Goal: Transaction & Acquisition: Purchase product/service

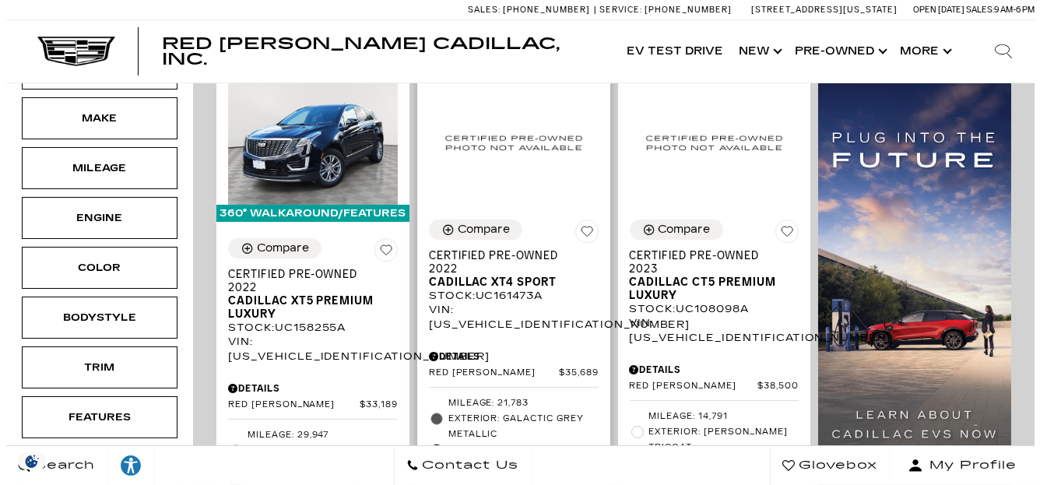
scroll to position [207, 0]
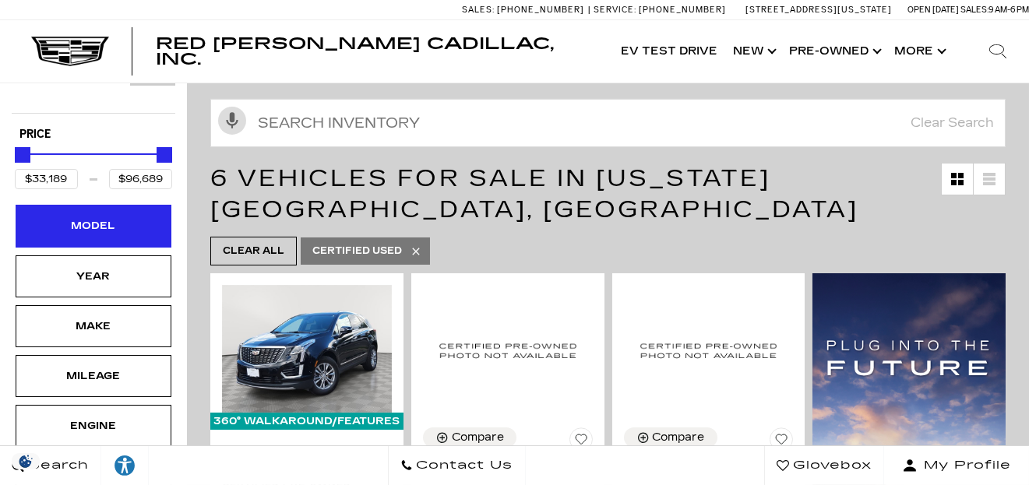
click at [134, 205] on div "Model" at bounding box center [94, 226] width 156 height 42
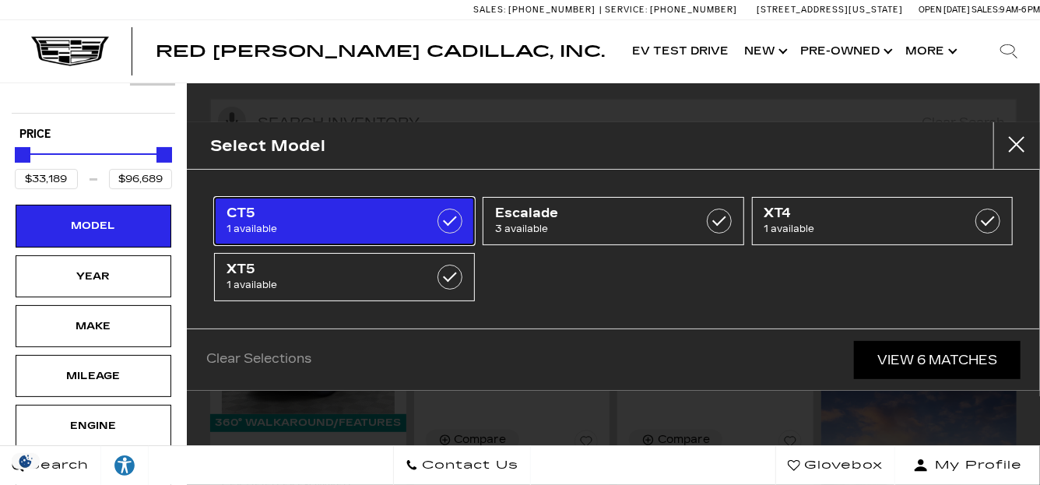
click at [297, 213] on span "CT5" at bounding box center [327, 214] width 201 height 16
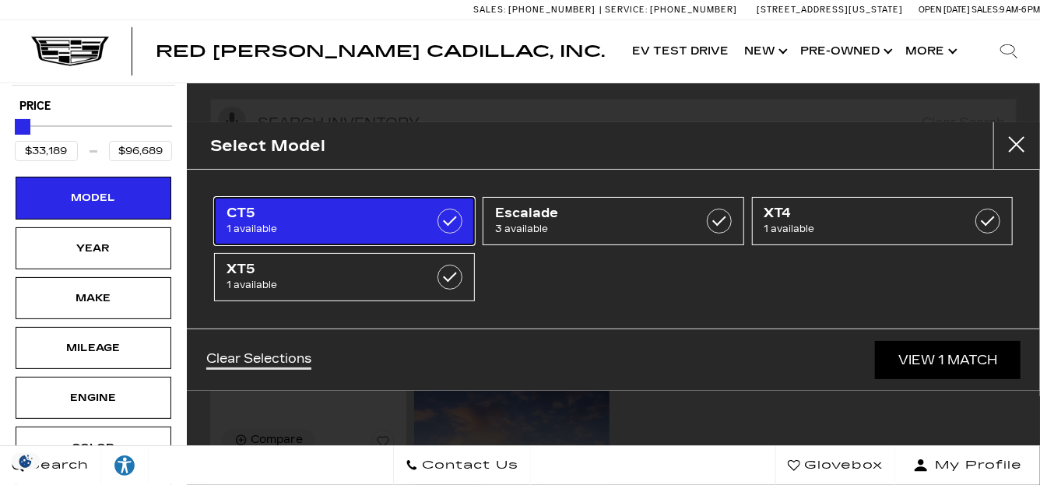
type input "$38,500"
checkbox input "true"
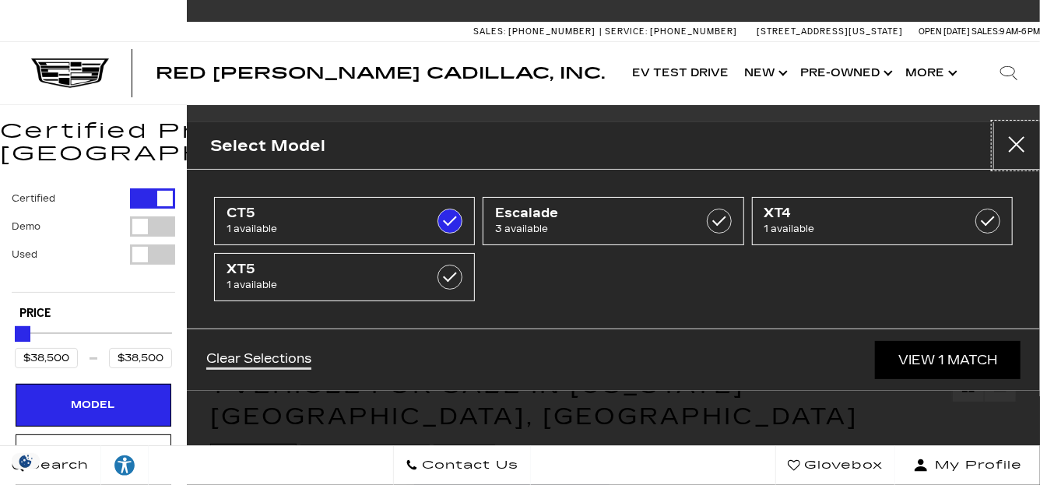
click at [1015, 144] on button "close" at bounding box center [1017, 145] width 47 height 47
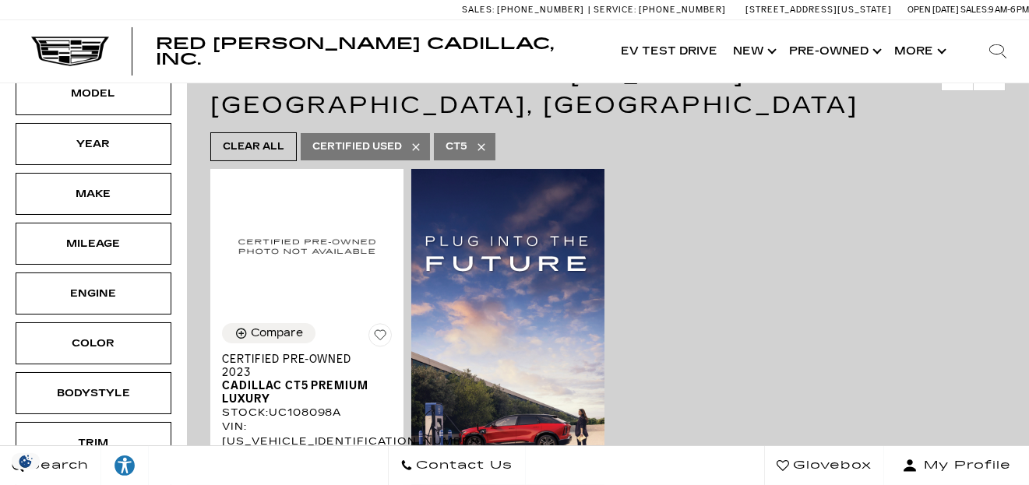
scroll to position [208, 0]
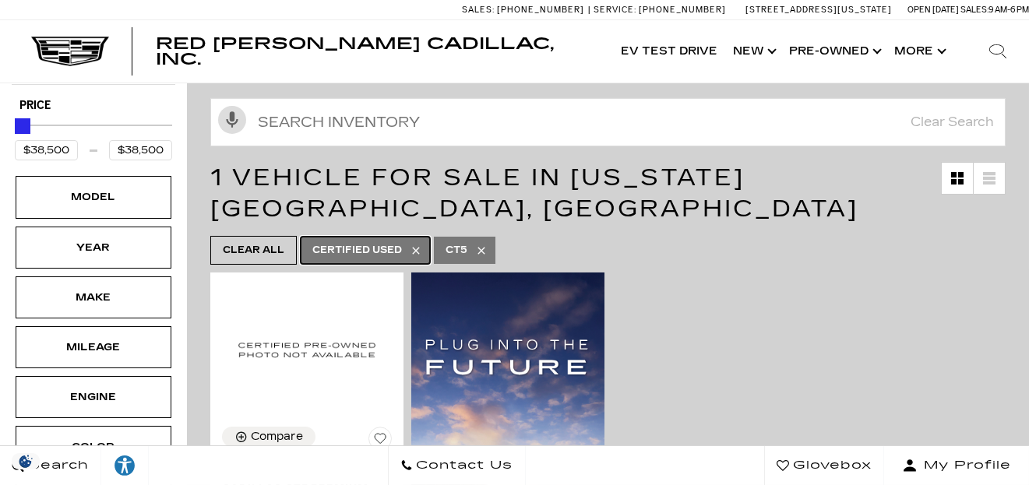
click at [350, 241] on span "Certified Used" at bounding box center [357, 250] width 90 height 19
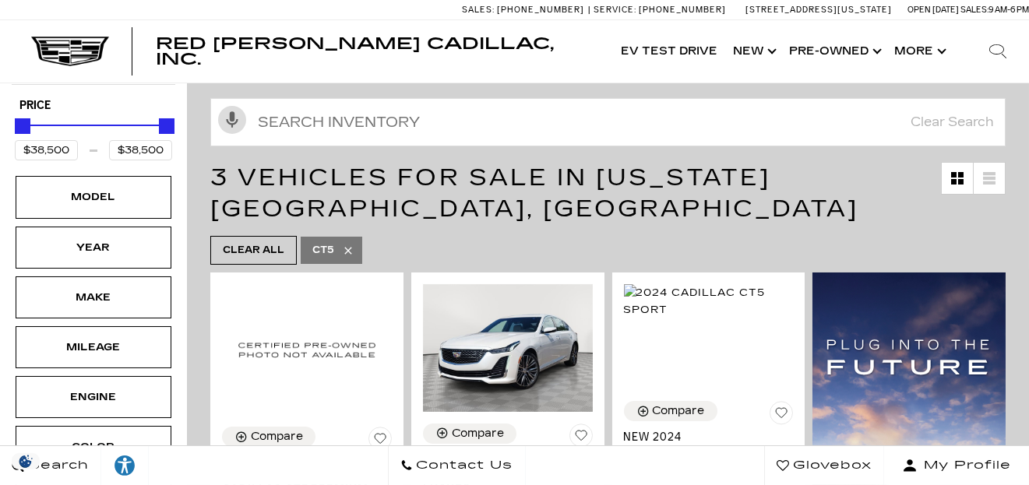
type input "$51,298"
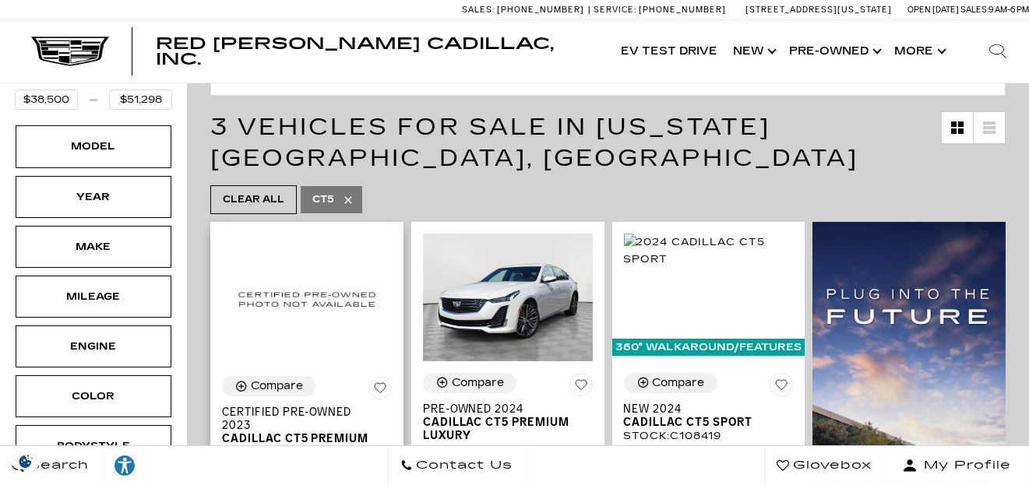
scroll to position [311, 0]
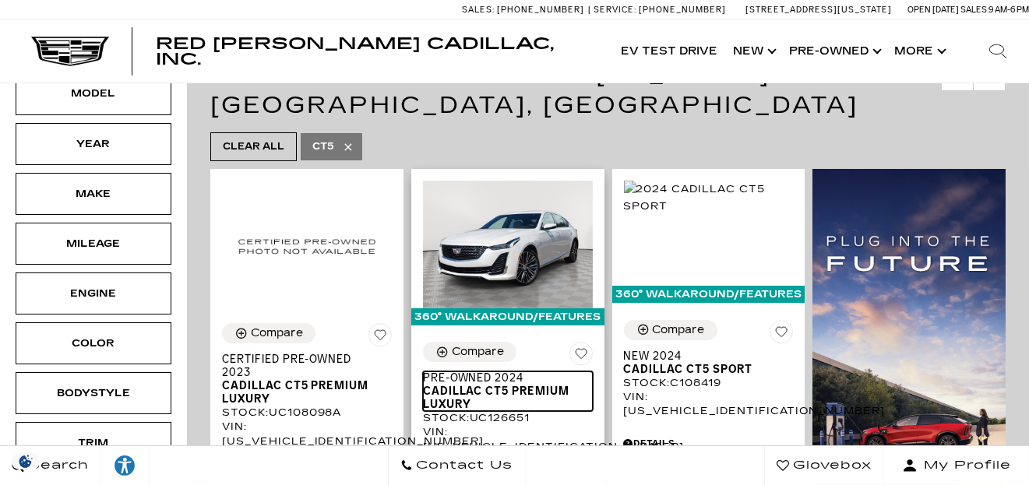
click at [494, 371] on span "Pre-Owned 2024" at bounding box center [502, 377] width 158 height 13
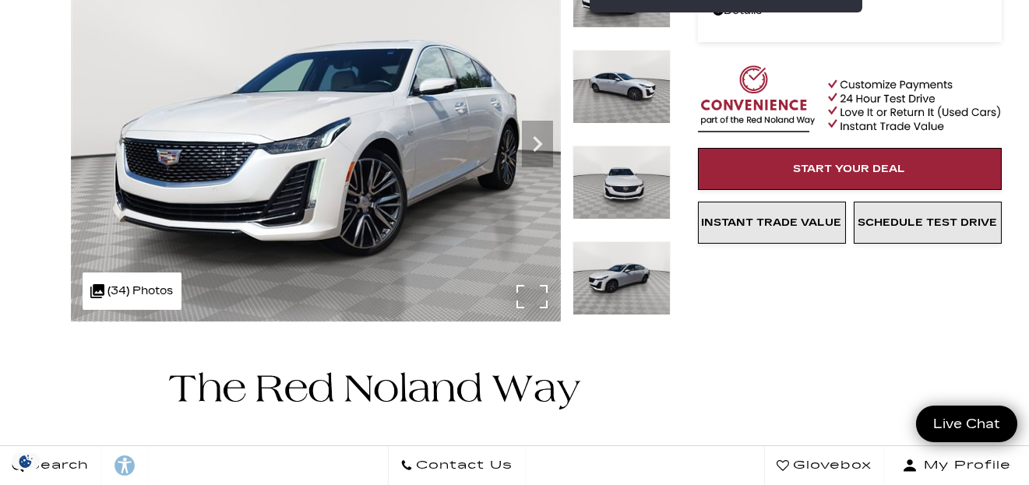
click at [424, 226] on img at bounding box center [316, 138] width 490 height 368
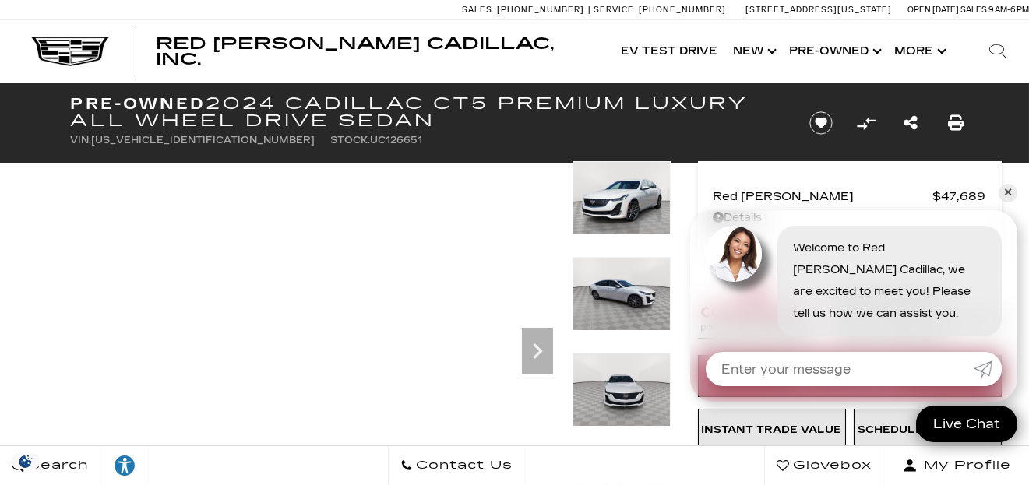
scroll to position [104, 0]
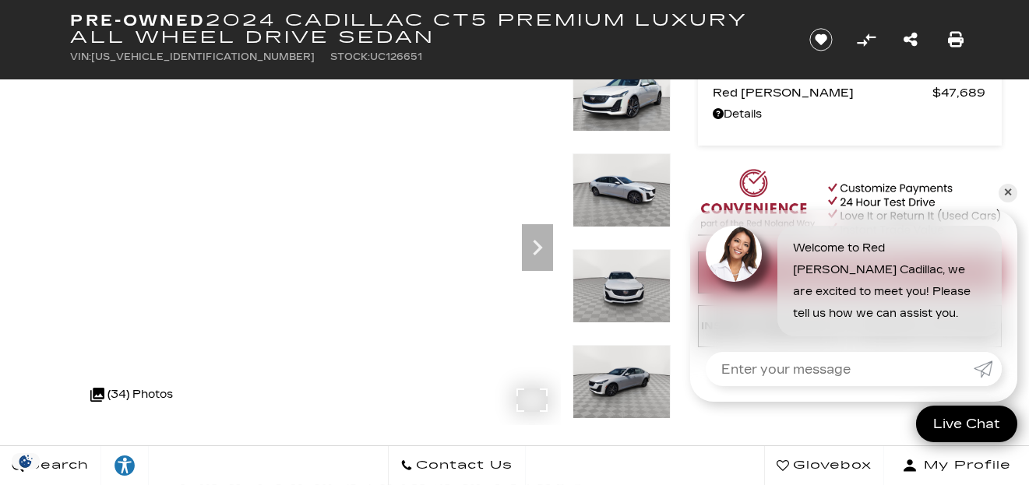
click at [147, 393] on div ".cls-1, .cls-3 { fill: #c50033; } .cls-1 { clip-rule: evenodd; } .cls-2 { clip-…" at bounding box center [132, 394] width 99 height 37
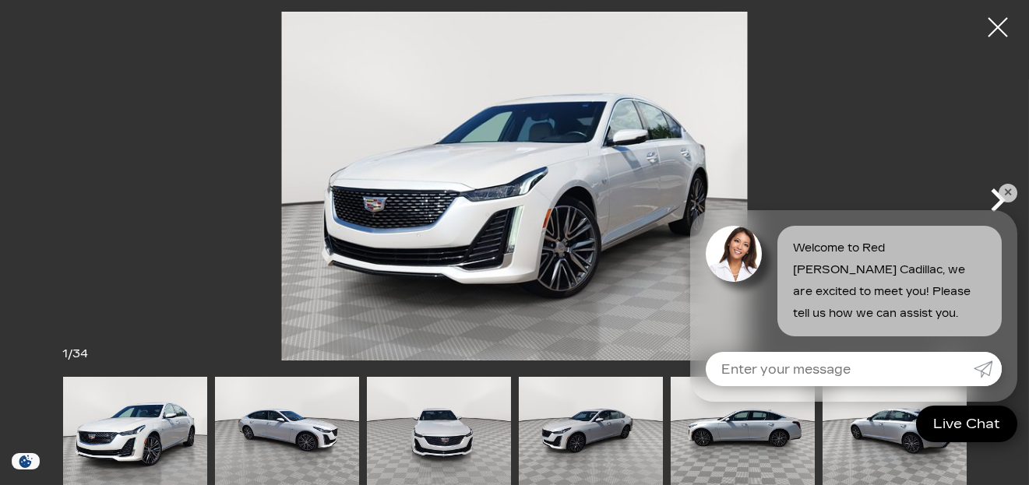
click at [999, 201] on icon "Next" at bounding box center [998, 199] width 15 height 23
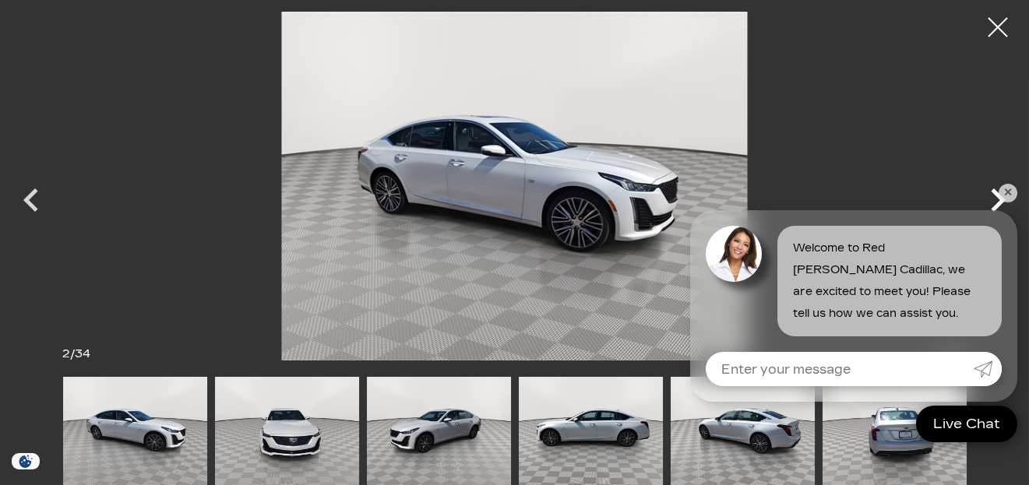
click at [1000, 201] on icon "Next" at bounding box center [998, 199] width 15 height 23
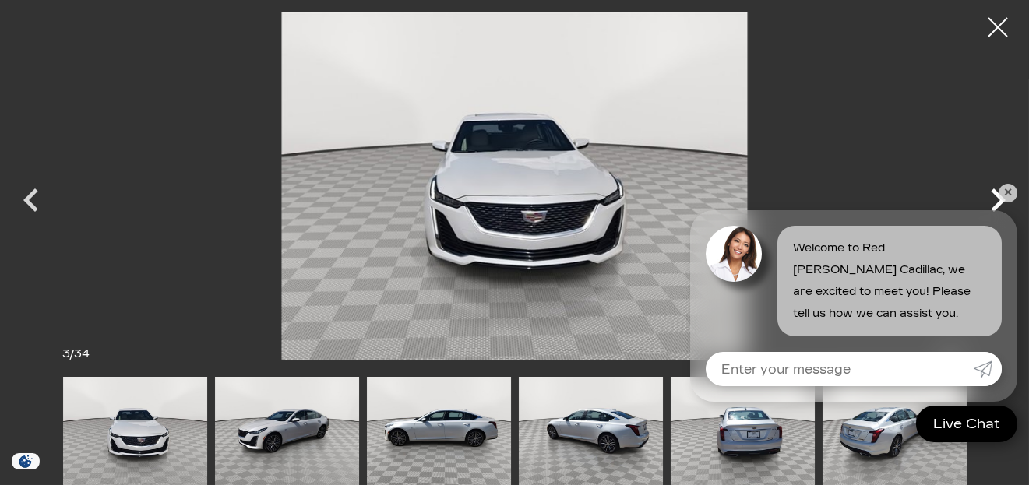
click at [997, 203] on icon "Next" at bounding box center [998, 199] width 15 height 23
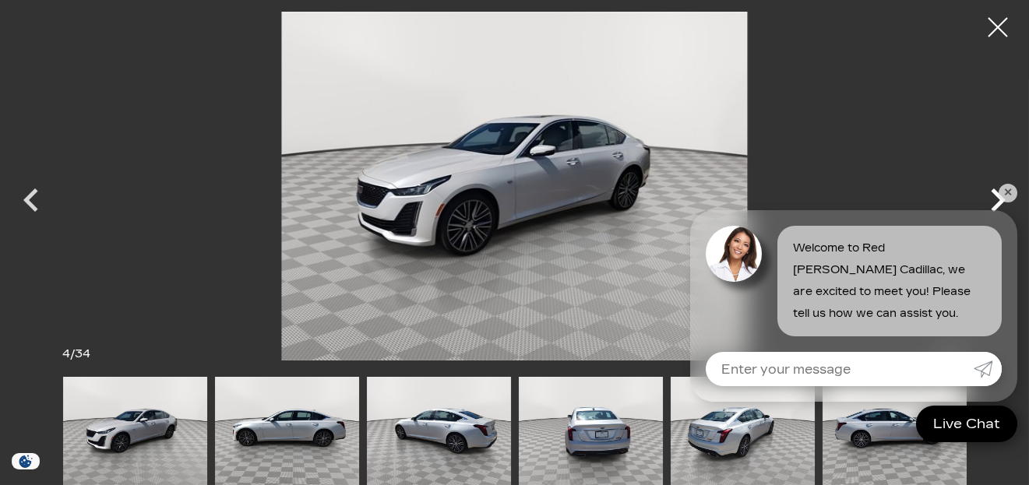
click at [997, 204] on icon "Next" at bounding box center [998, 199] width 15 height 23
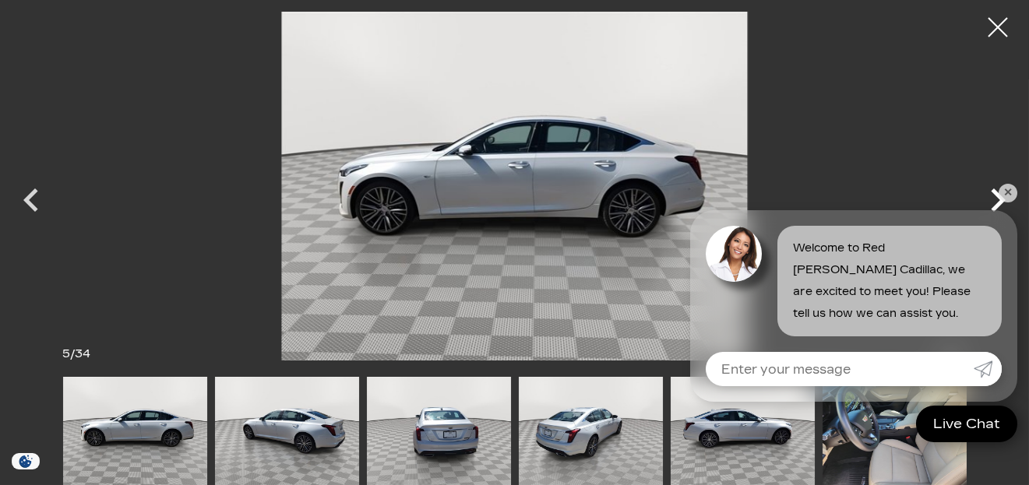
click at [997, 204] on icon "Next" at bounding box center [998, 199] width 15 height 23
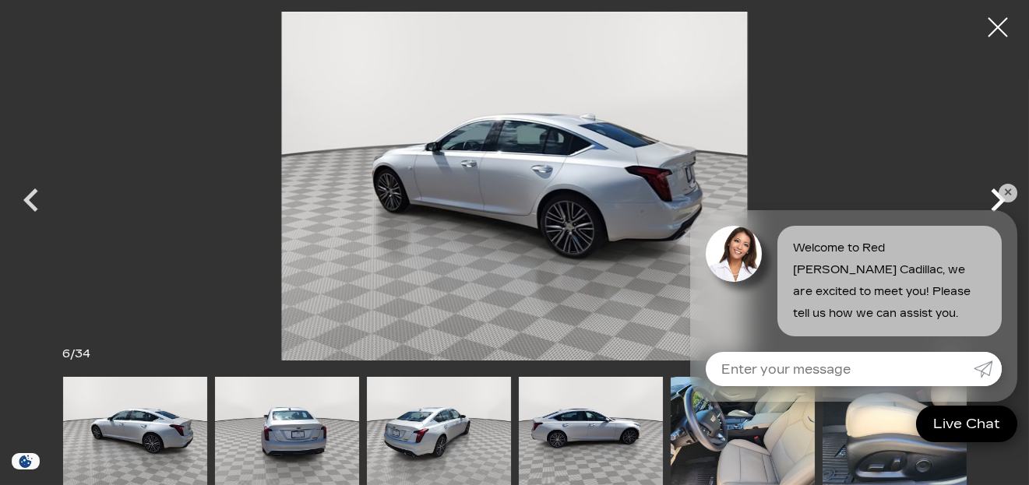
click at [994, 207] on icon "Next" at bounding box center [998, 199] width 15 height 23
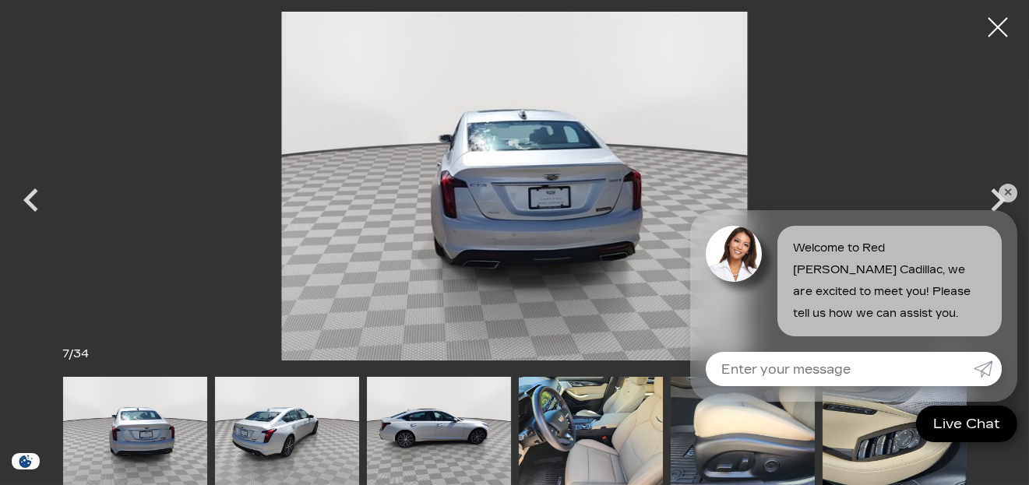
click at [991, 214] on div "Welcome to Red [PERSON_NAME] Cadillac, we are excited to meet you! Please tell …" at bounding box center [853, 273] width 327 height 126
click at [996, 206] on icon "Next" at bounding box center [998, 199] width 15 height 23
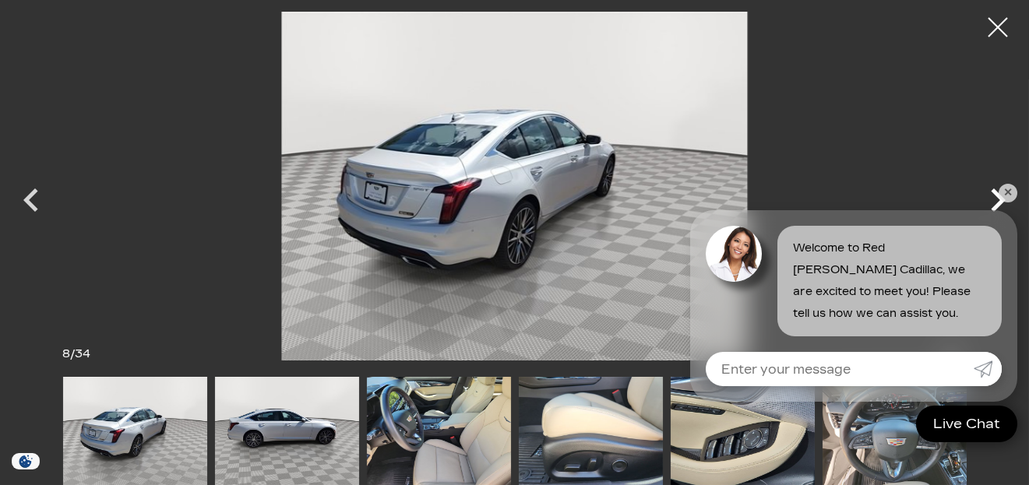
click at [996, 207] on icon "Next" at bounding box center [998, 199] width 15 height 23
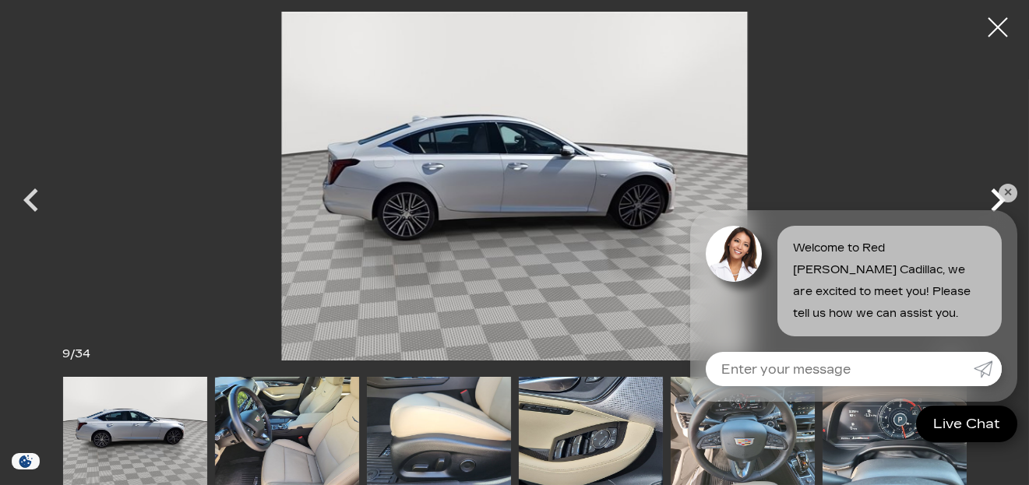
click at [994, 207] on icon "Next" at bounding box center [998, 199] width 15 height 23
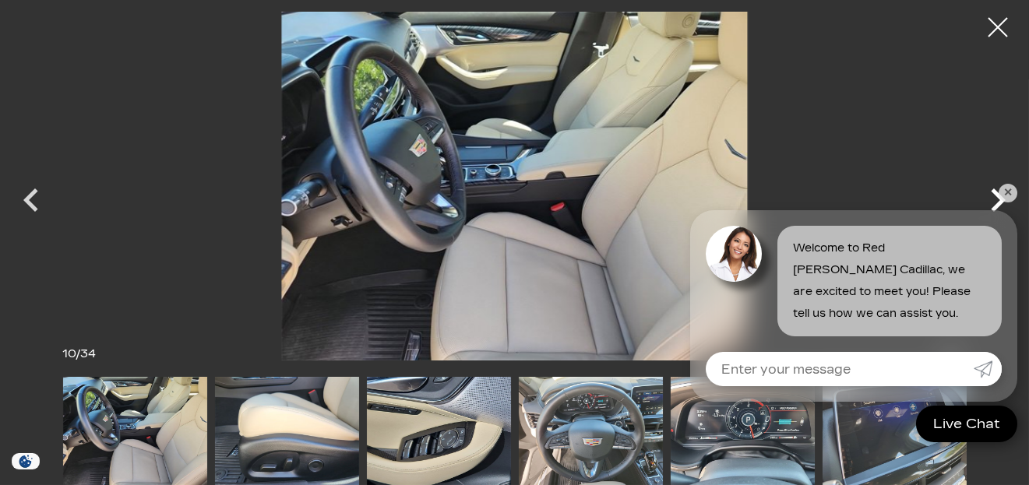
click at [994, 207] on icon "Next" at bounding box center [998, 199] width 15 height 23
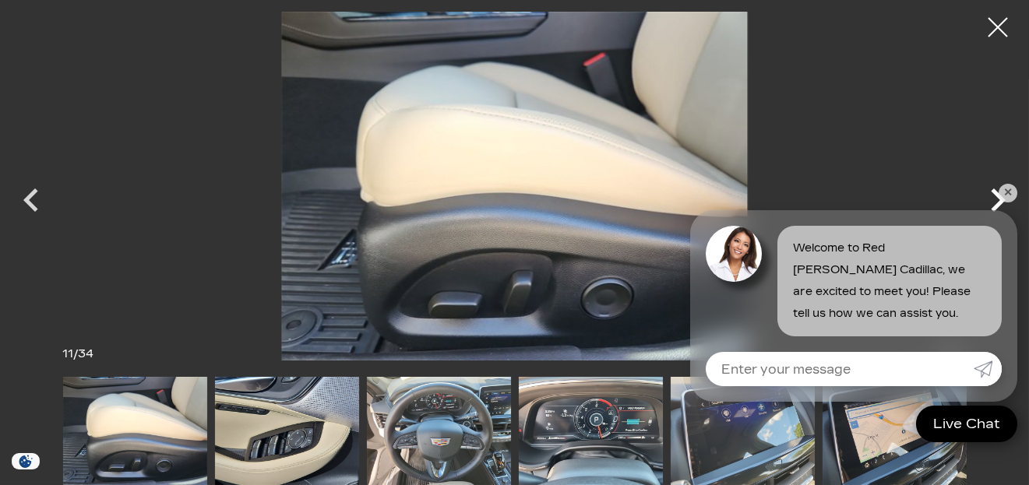
click at [993, 208] on icon "Next" at bounding box center [998, 199] width 15 height 23
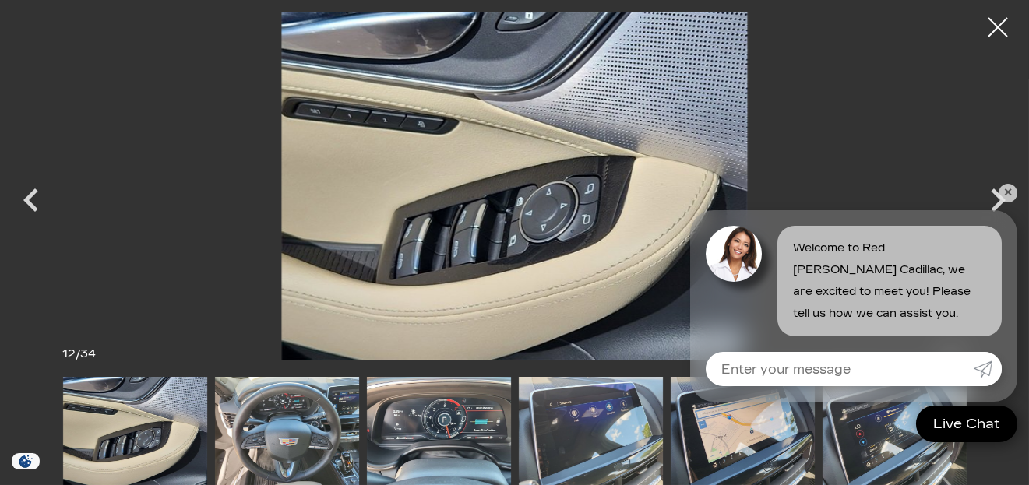
click at [991, 211] on div "Welcome to Red [PERSON_NAME] Cadillac, we are excited to meet you! Please tell …" at bounding box center [853, 273] width 327 height 126
click at [998, 192] on link "✕" at bounding box center [1007, 193] width 19 height 19
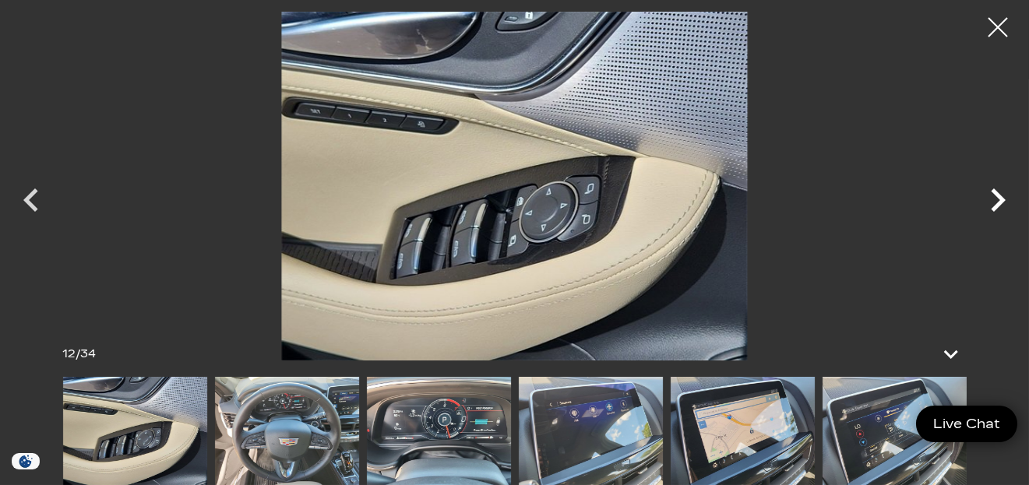
click at [1002, 195] on icon "Next" at bounding box center [997, 200] width 47 height 47
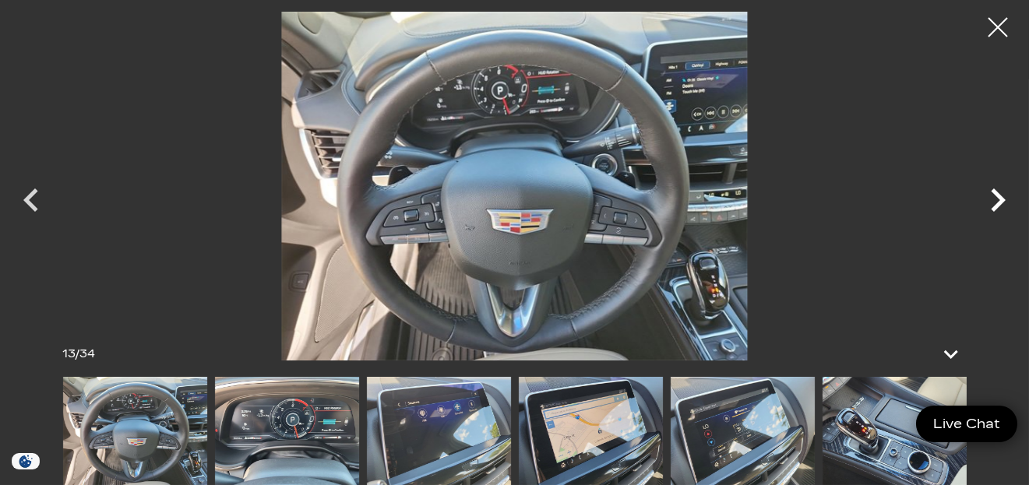
click at [991, 202] on icon "Next" at bounding box center [997, 200] width 47 height 47
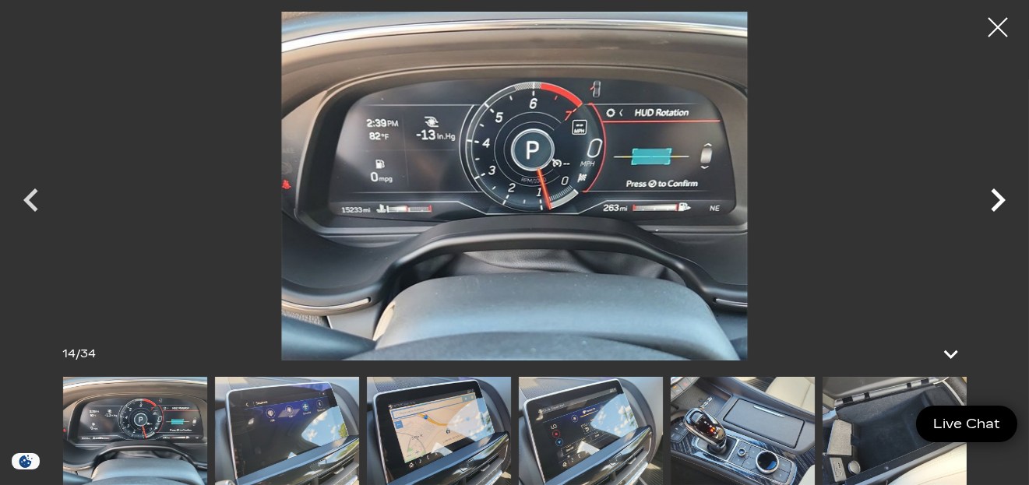
click at [994, 201] on icon "Next" at bounding box center [997, 200] width 47 height 47
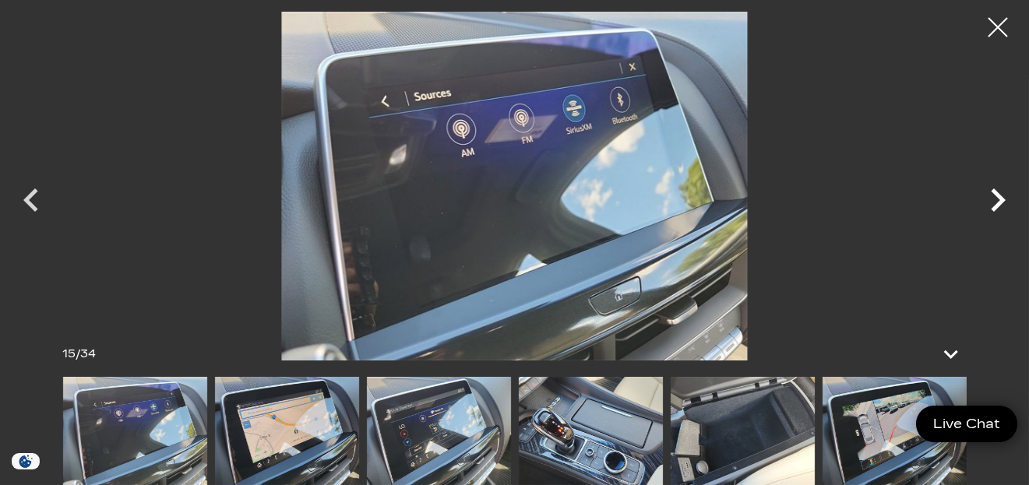
click at [995, 201] on icon "Next" at bounding box center [997, 200] width 47 height 47
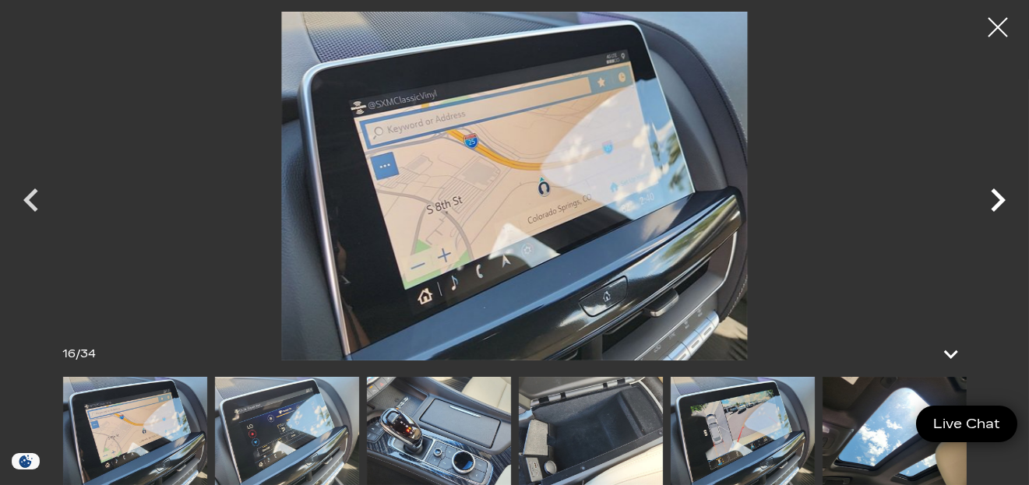
click at [995, 202] on icon "Next" at bounding box center [997, 200] width 47 height 47
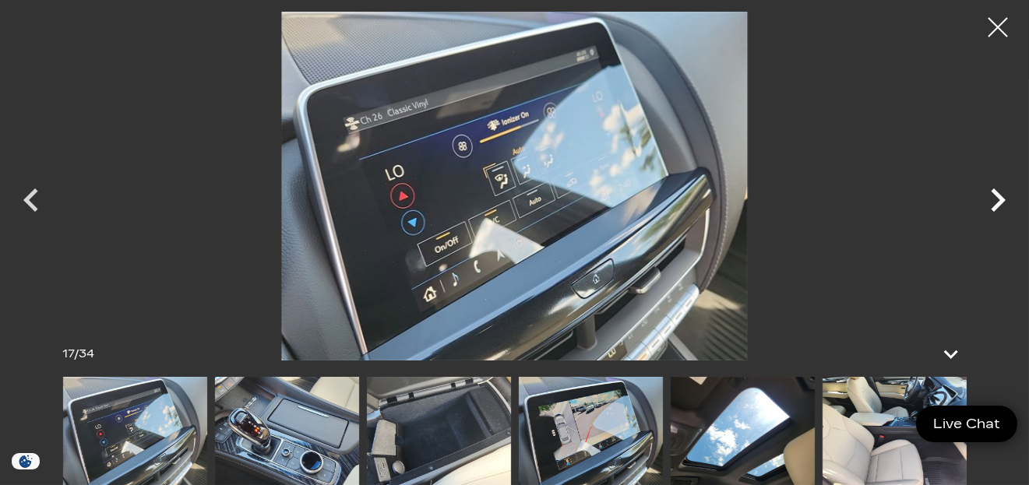
click at [994, 203] on icon "Next" at bounding box center [997, 200] width 47 height 47
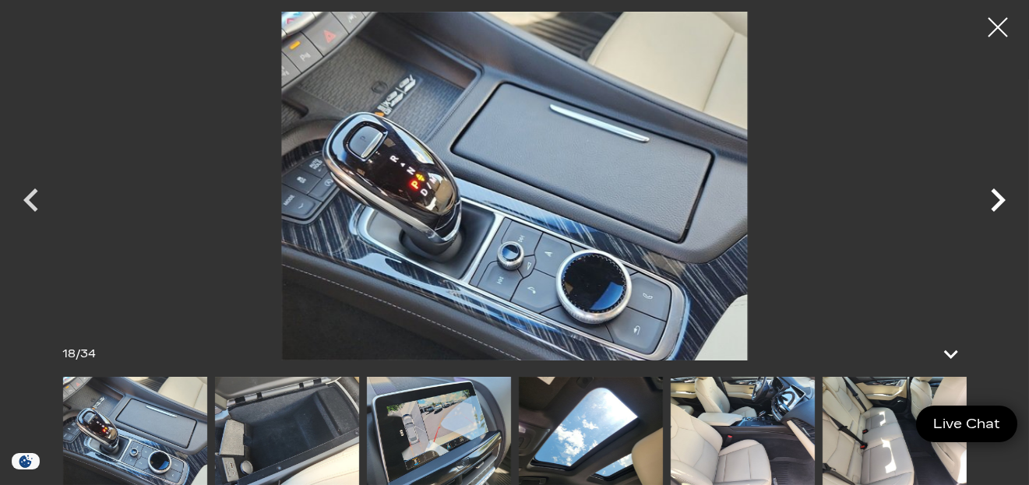
click at [994, 204] on icon "Next" at bounding box center [997, 200] width 47 height 47
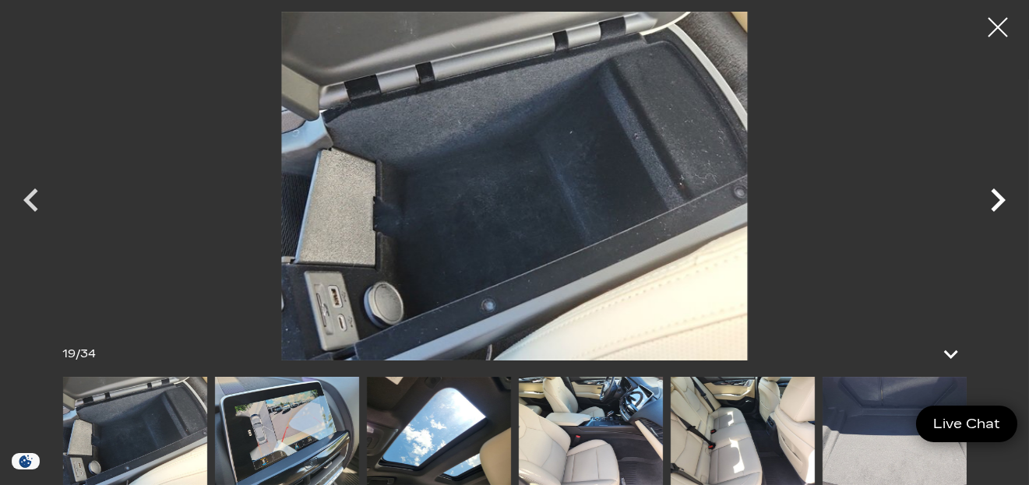
click at [994, 206] on icon "Next" at bounding box center [998, 199] width 15 height 23
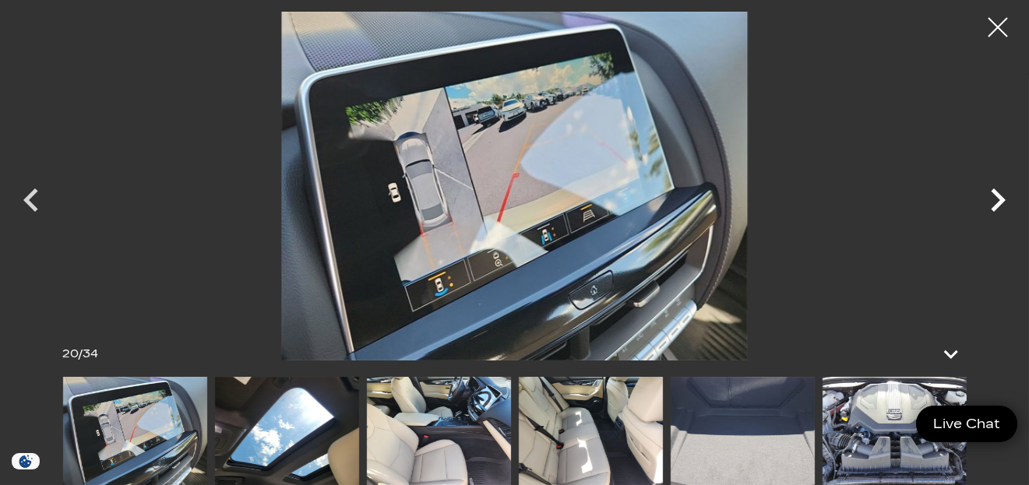
click at [994, 207] on icon "Next" at bounding box center [998, 199] width 15 height 23
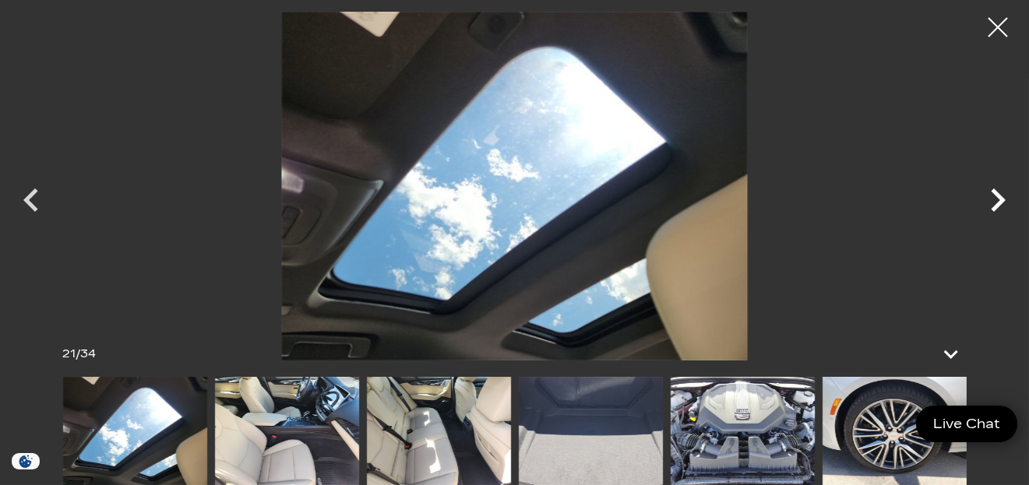
click at [994, 209] on icon "Next" at bounding box center [998, 199] width 15 height 23
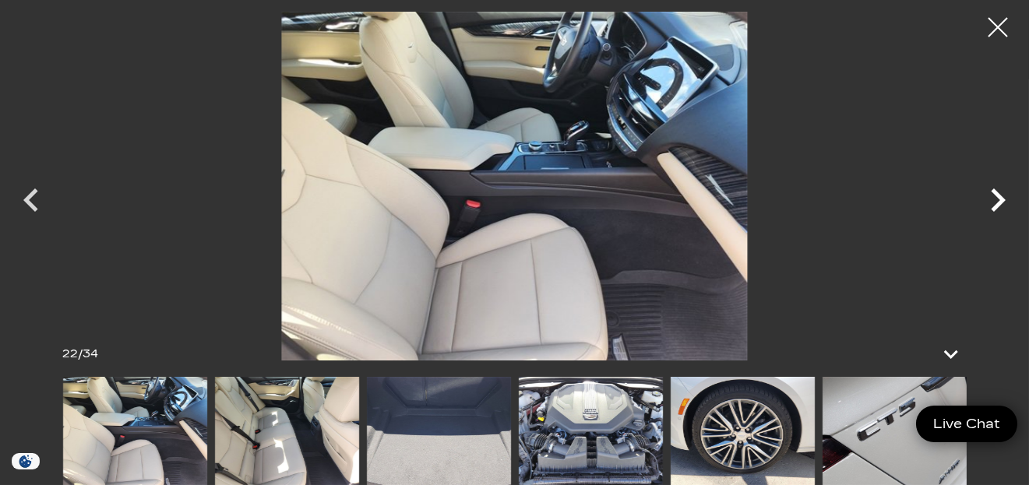
click at [994, 209] on icon "Next" at bounding box center [998, 199] width 15 height 23
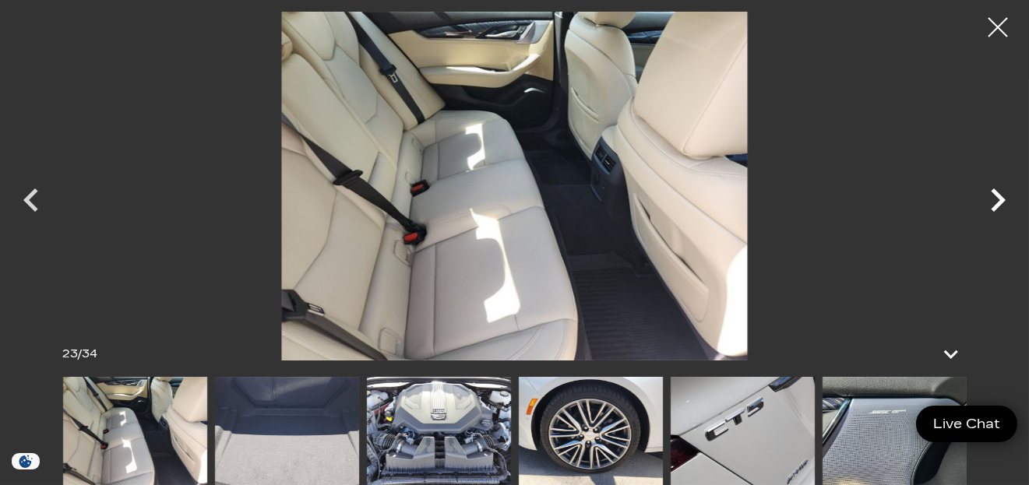
click at [994, 209] on icon "Next" at bounding box center [998, 199] width 15 height 23
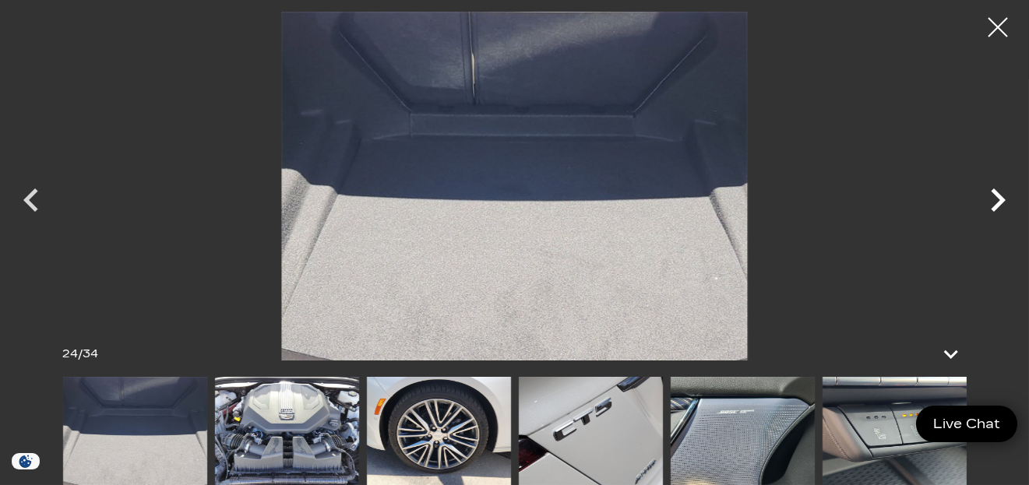
click at [994, 209] on icon "Next" at bounding box center [998, 199] width 15 height 23
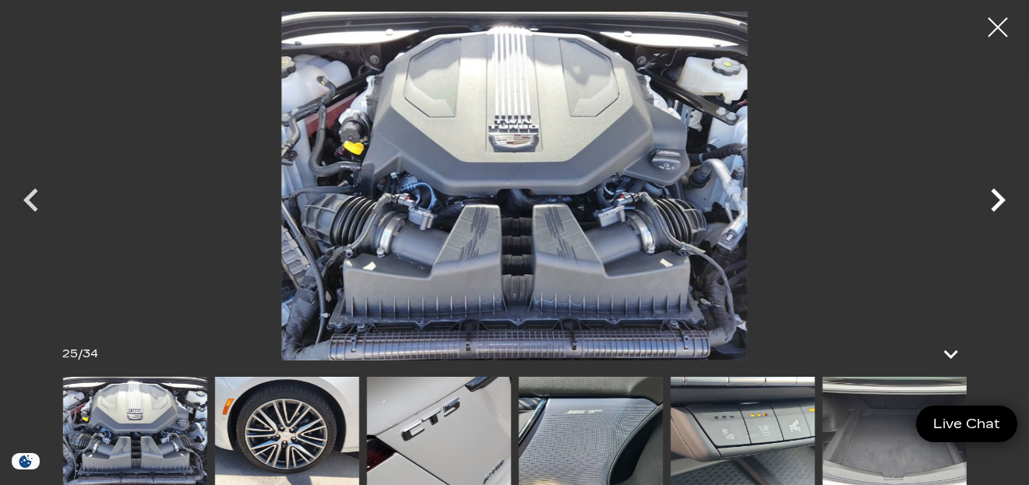
click at [994, 209] on icon "Next" at bounding box center [998, 199] width 15 height 23
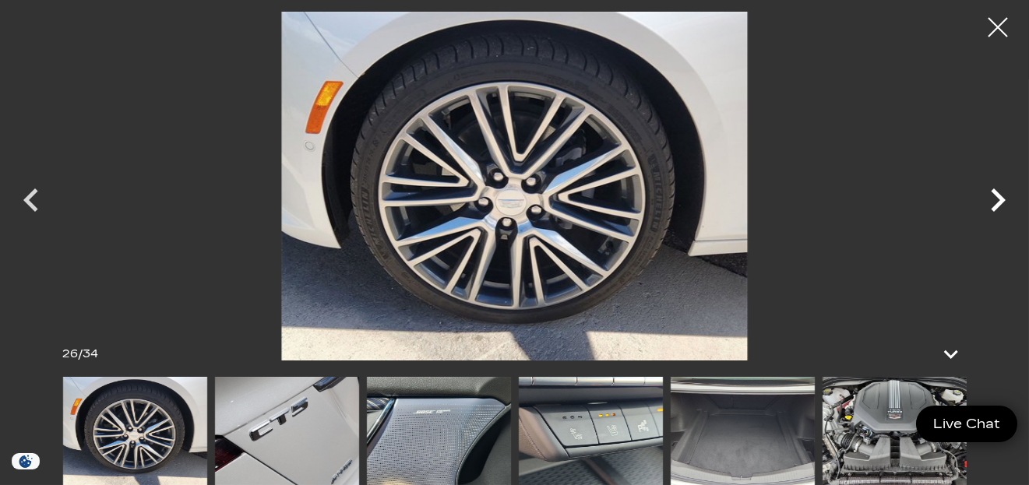
click at [994, 209] on icon "Next" at bounding box center [998, 199] width 15 height 23
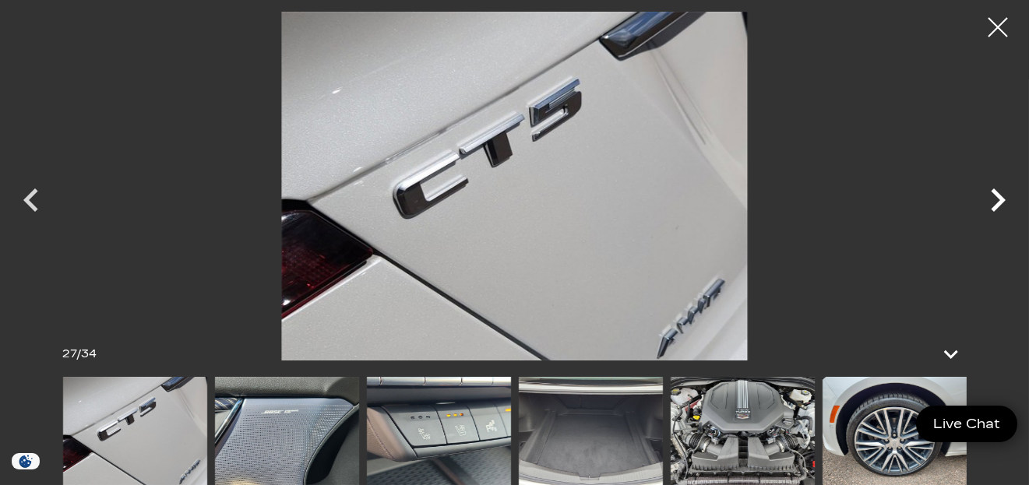
click at [994, 209] on icon "Next" at bounding box center [998, 199] width 15 height 23
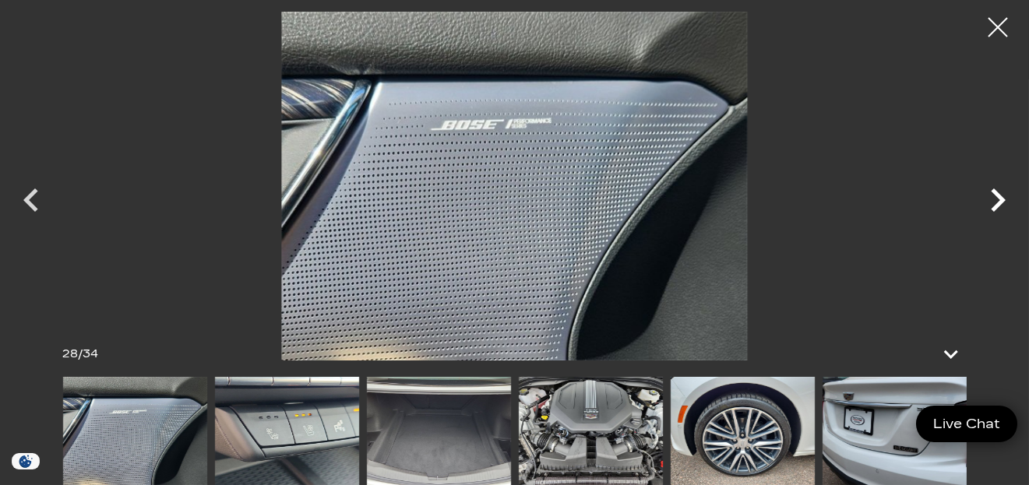
click at [994, 209] on icon "Next" at bounding box center [998, 199] width 15 height 23
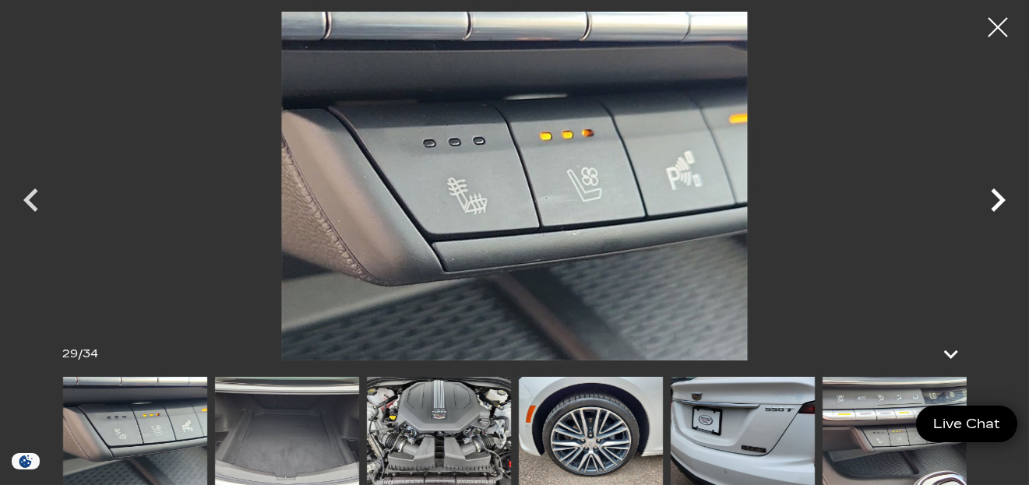
click at [994, 209] on icon "Next" at bounding box center [998, 199] width 15 height 23
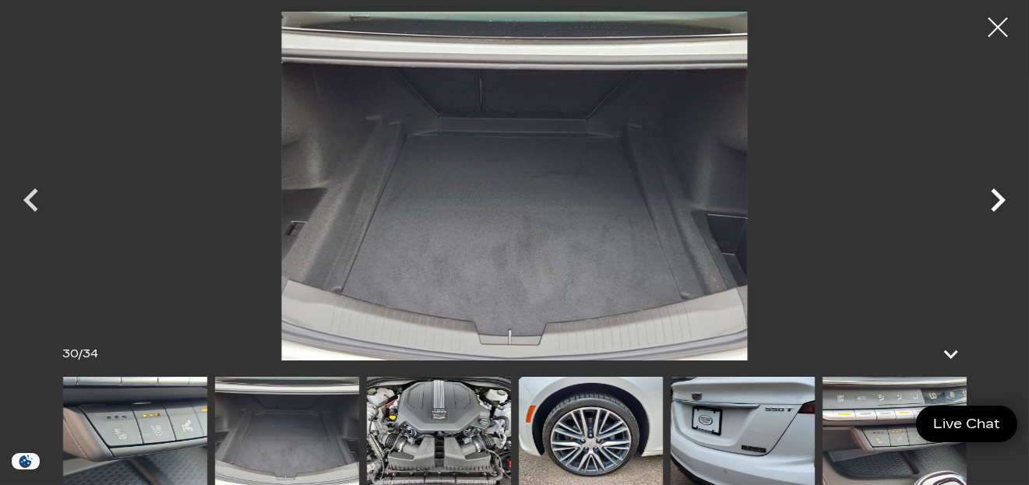
click at [993, 209] on icon "Next" at bounding box center [998, 199] width 15 height 23
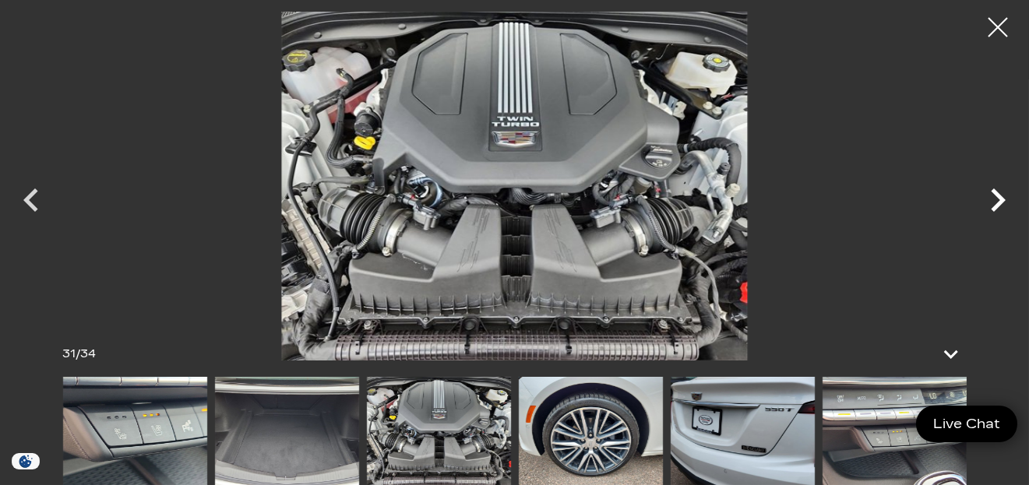
click at [993, 209] on icon "Next" at bounding box center [998, 199] width 15 height 23
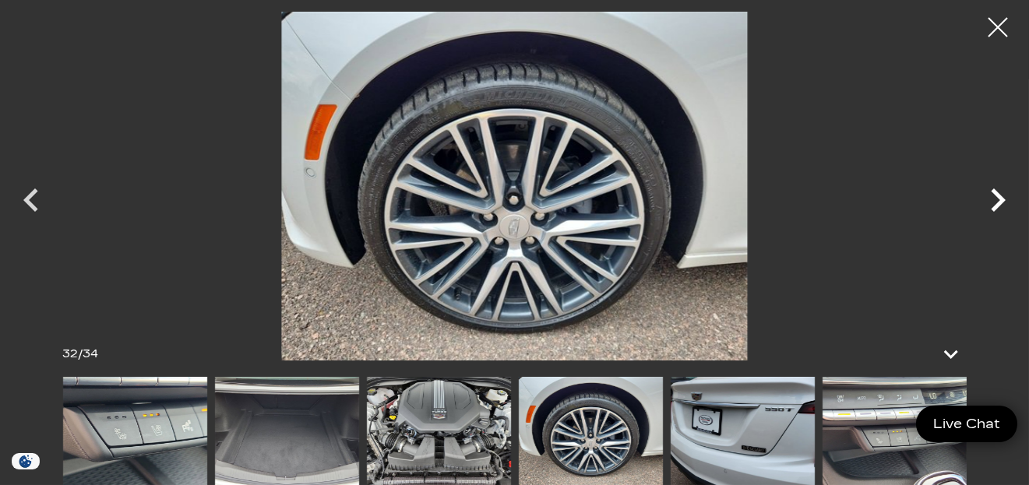
click at [991, 211] on icon "Next" at bounding box center [997, 200] width 47 height 47
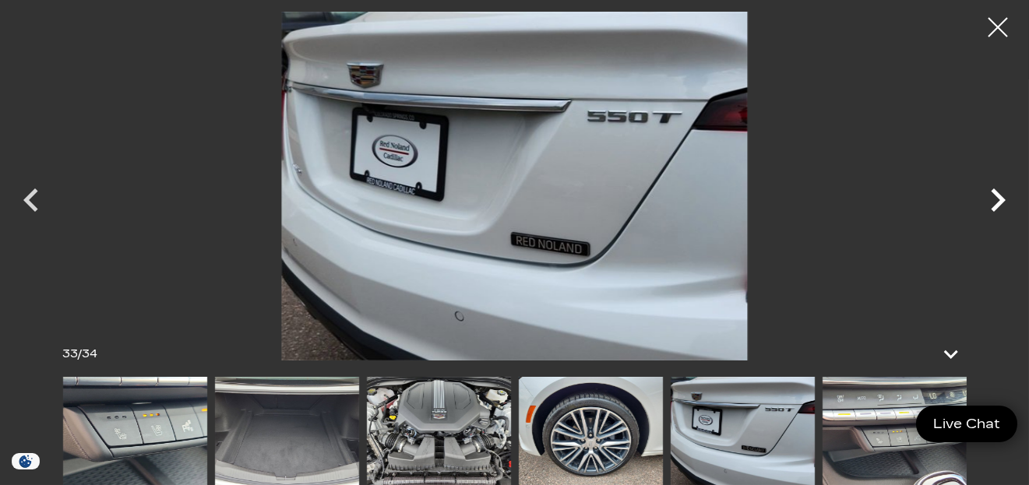
click at [991, 211] on icon "Next" at bounding box center [997, 200] width 47 height 47
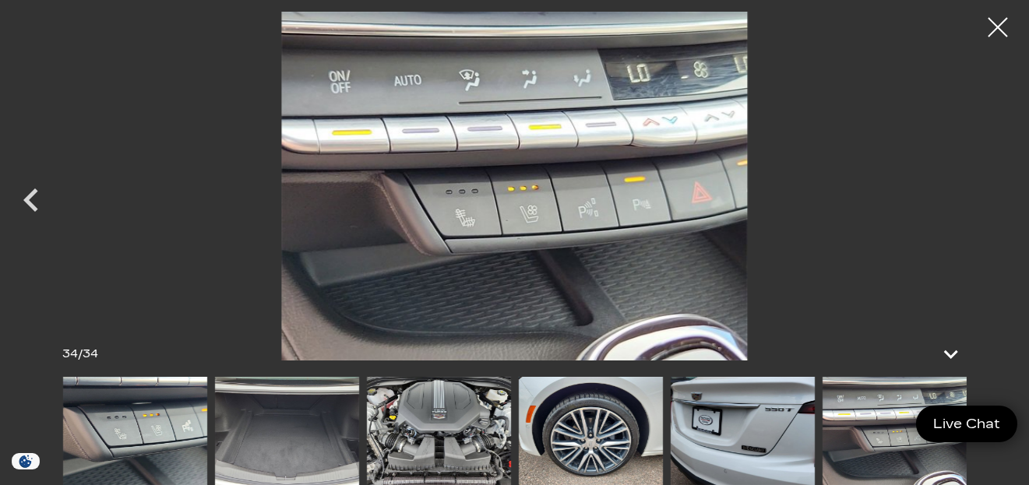
click at [991, 211] on div at bounding box center [514, 186] width 1029 height 349
click at [991, 29] on div at bounding box center [997, 27] width 41 height 41
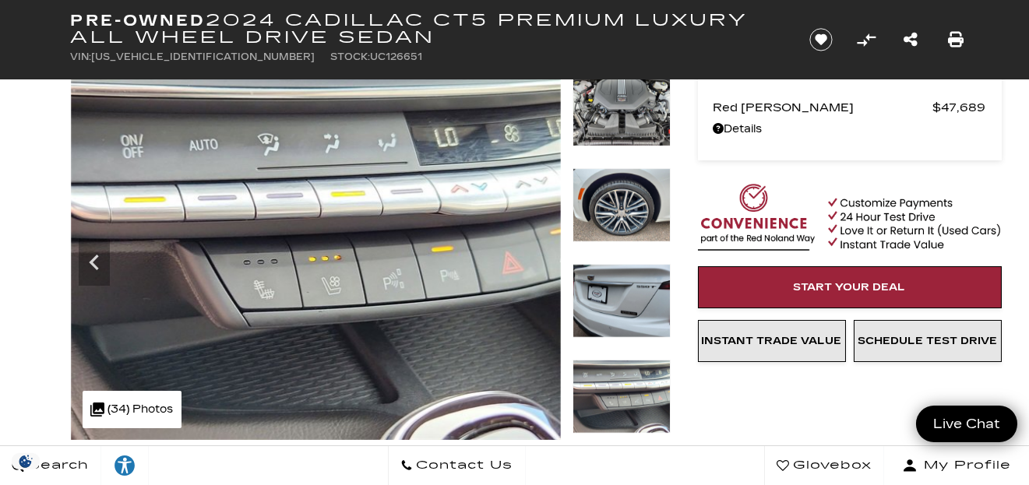
scroll to position [104, 0]
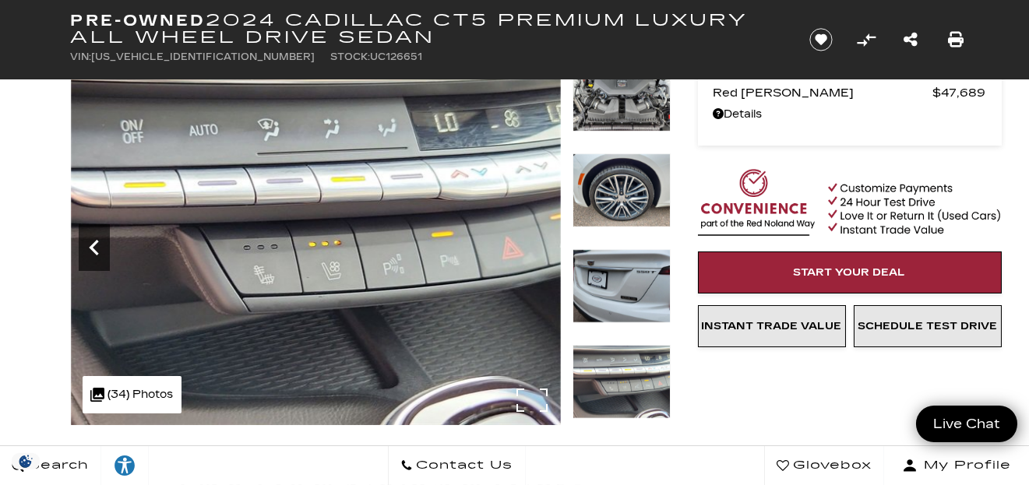
click at [96, 252] on icon "Previous" at bounding box center [93, 248] width 9 height 16
click at [96, 251] on icon "Previous" at bounding box center [93, 248] width 9 height 16
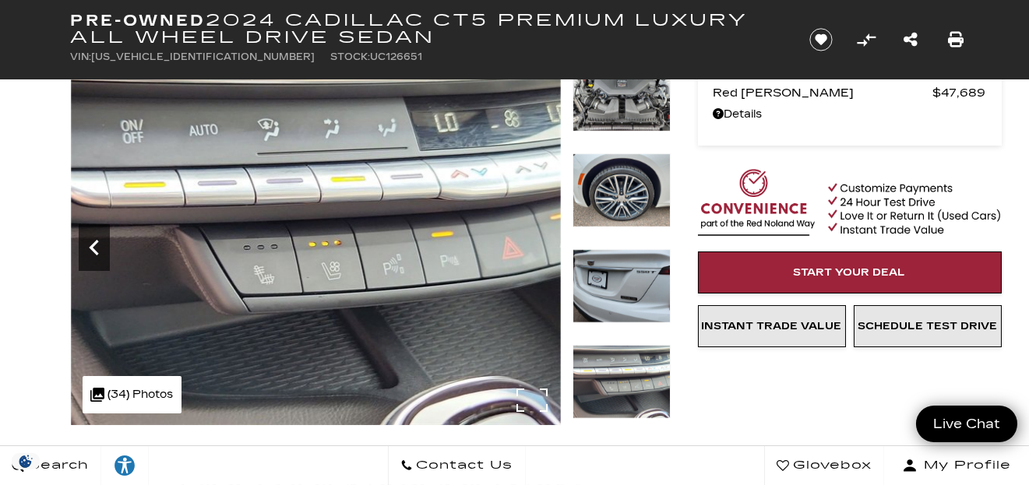
click at [96, 251] on icon "Previous" at bounding box center [93, 248] width 9 height 16
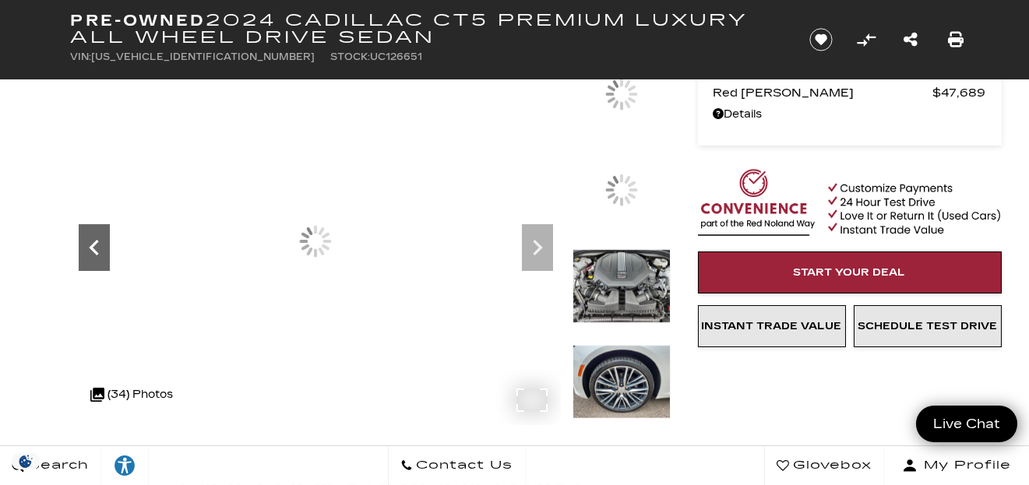
click at [96, 251] on icon "Previous" at bounding box center [93, 248] width 9 height 16
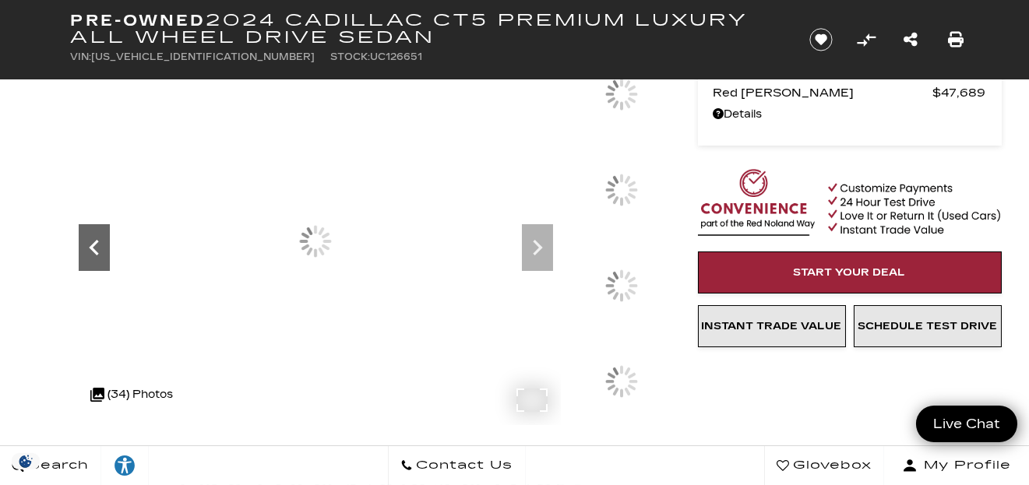
click at [96, 251] on icon "Previous" at bounding box center [93, 248] width 9 height 16
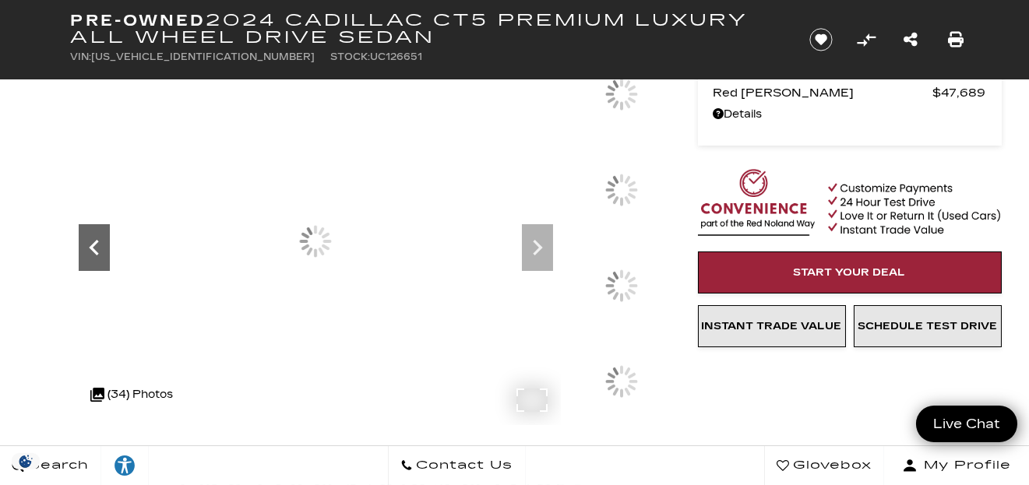
click at [96, 251] on icon "Previous" at bounding box center [93, 248] width 9 height 16
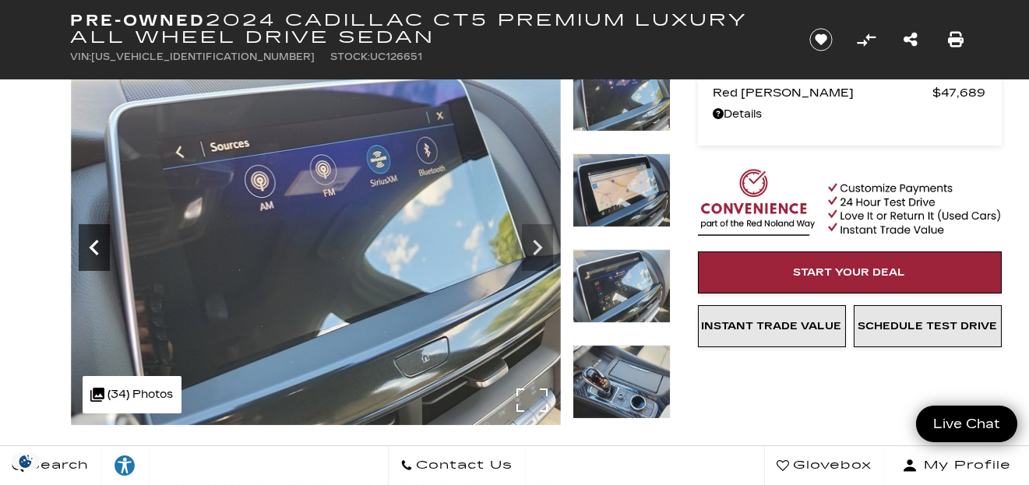
click at [96, 251] on icon "Previous" at bounding box center [93, 248] width 9 height 16
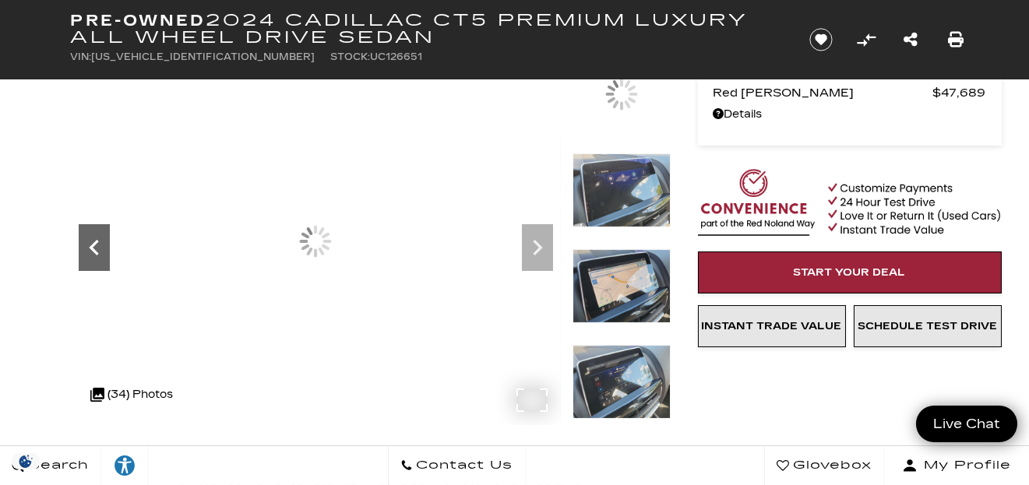
click at [96, 251] on icon "Previous" at bounding box center [93, 248] width 9 height 16
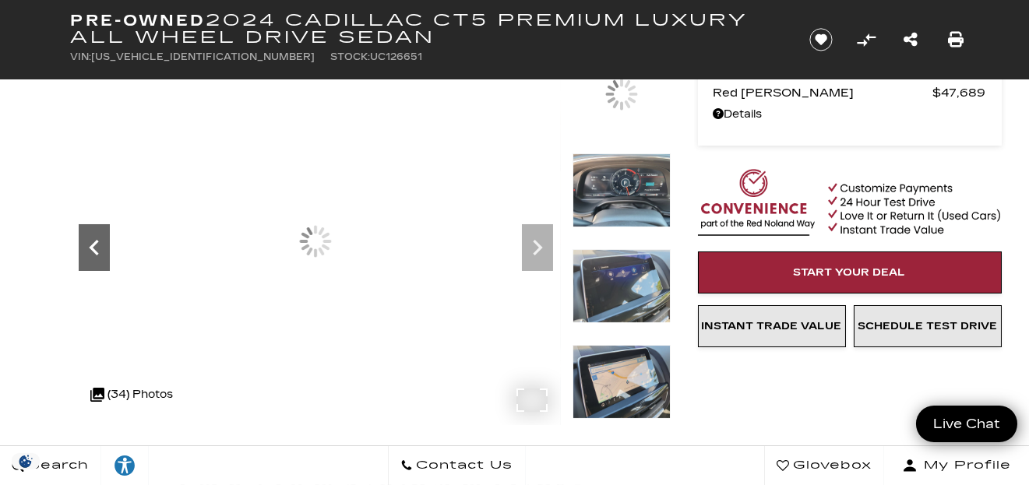
click at [96, 251] on icon "Previous" at bounding box center [93, 248] width 9 height 16
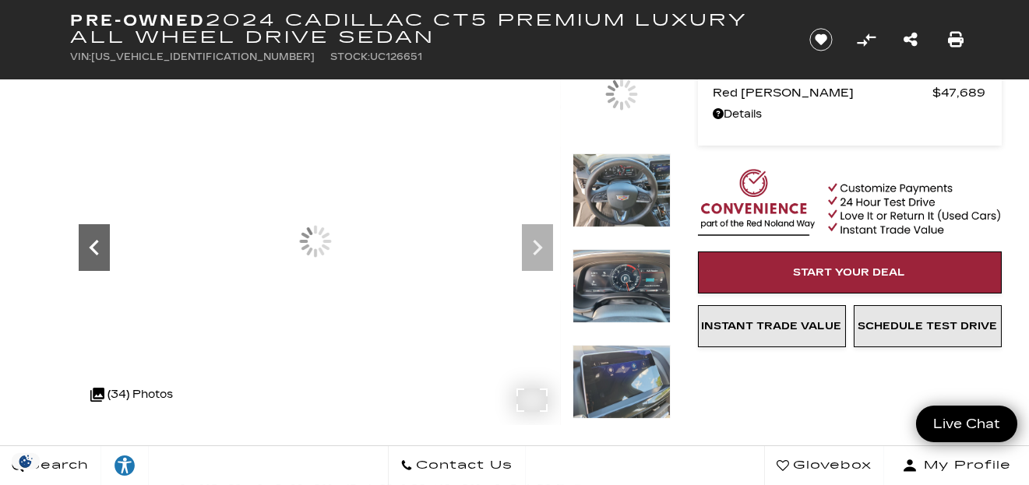
click at [96, 251] on icon "Previous" at bounding box center [93, 248] width 9 height 16
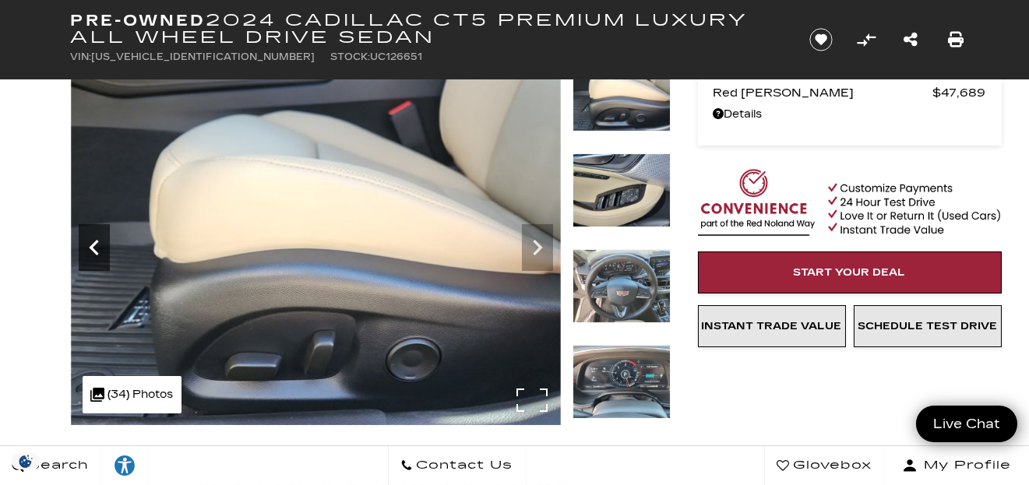
click at [95, 252] on icon "Previous" at bounding box center [93, 248] width 9 height 16
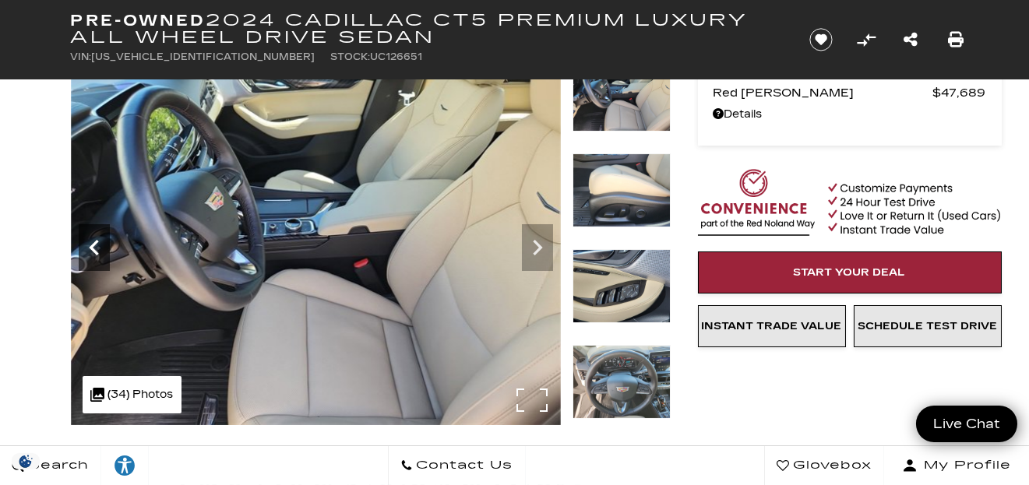
click at [95, 252] on icon "Previous" at bounding box center [93, 248] width 9 height 16
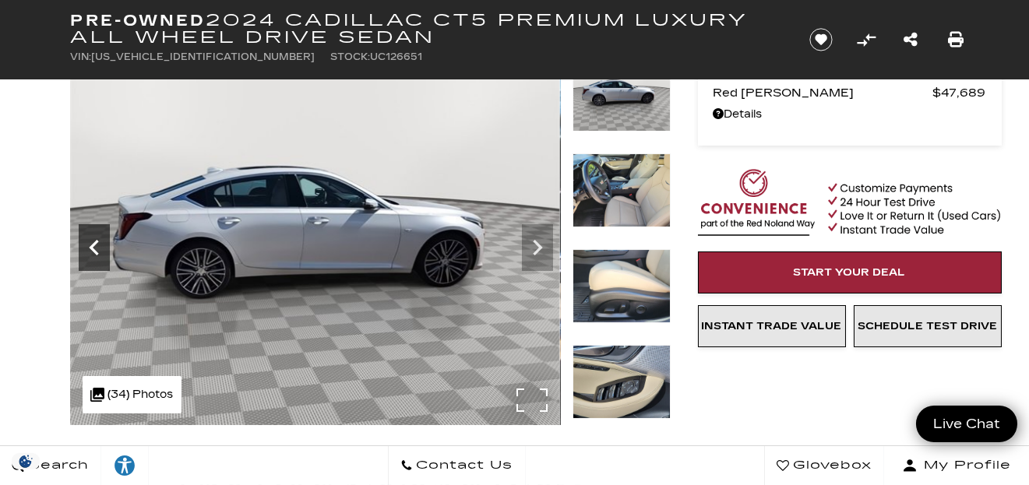
click at [94, 254] on icon "Previous" at bounding box center [94, 247] width 31 height 31
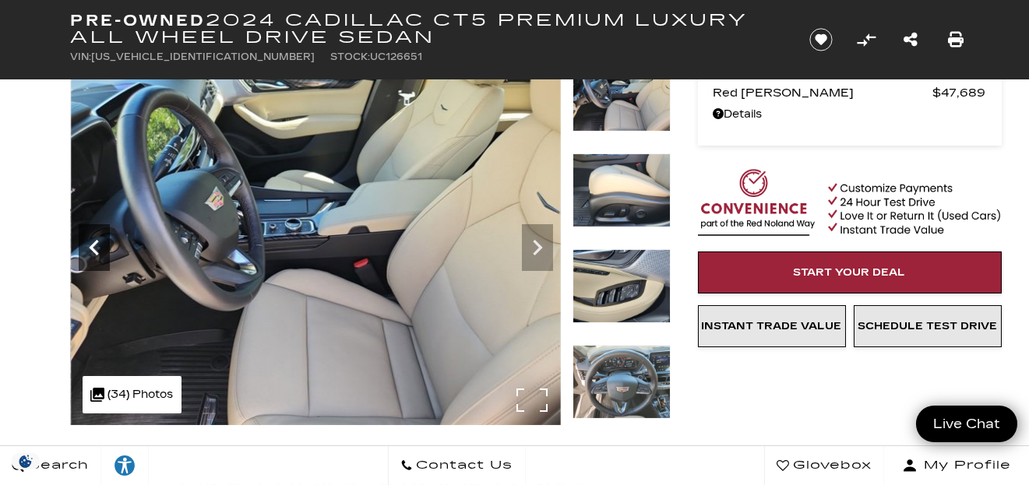
click at [93, 249] on icon "Previous" at bounding box center [93, 248] width 9 height 16
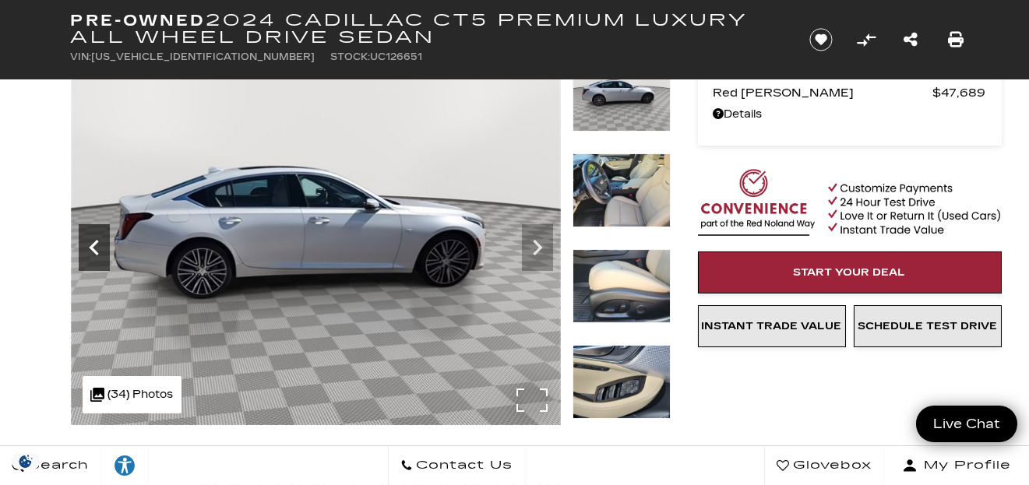
click at [93, 249] on icon "Previous" at bounding box center [93, 248] width 9 height 16
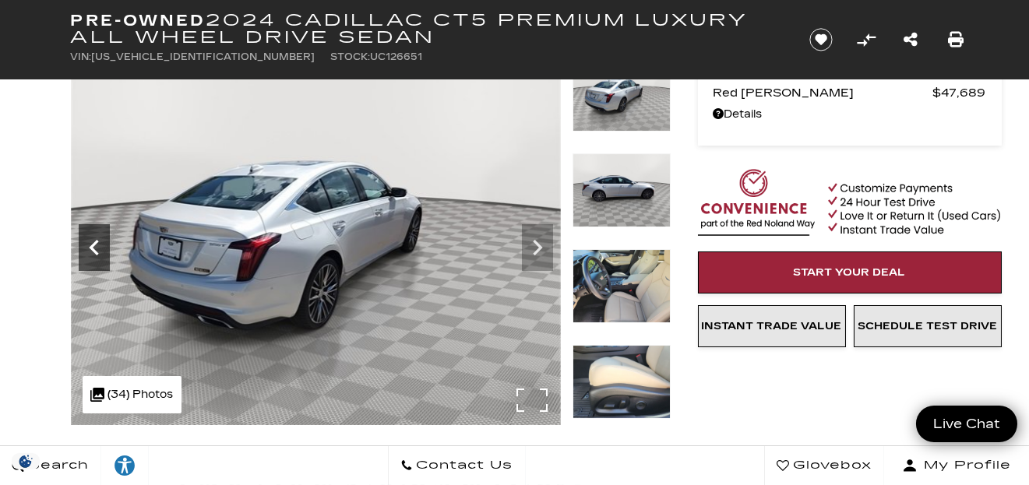
click at [93, 249] on icon "Previous" at bounding box center [93, 248] width 9 height 16
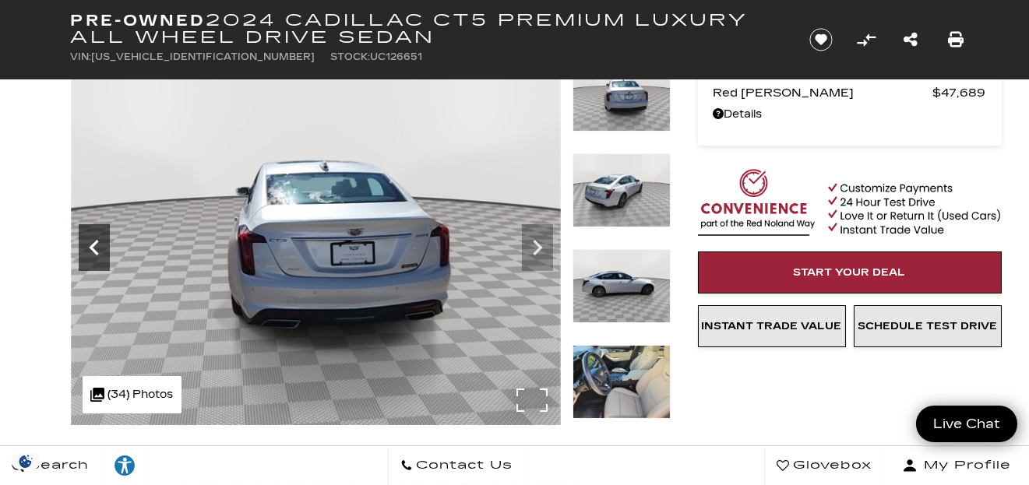
click at [93, 249] on icon "Previous" at bounding box center [93, 248] width 9 height 16
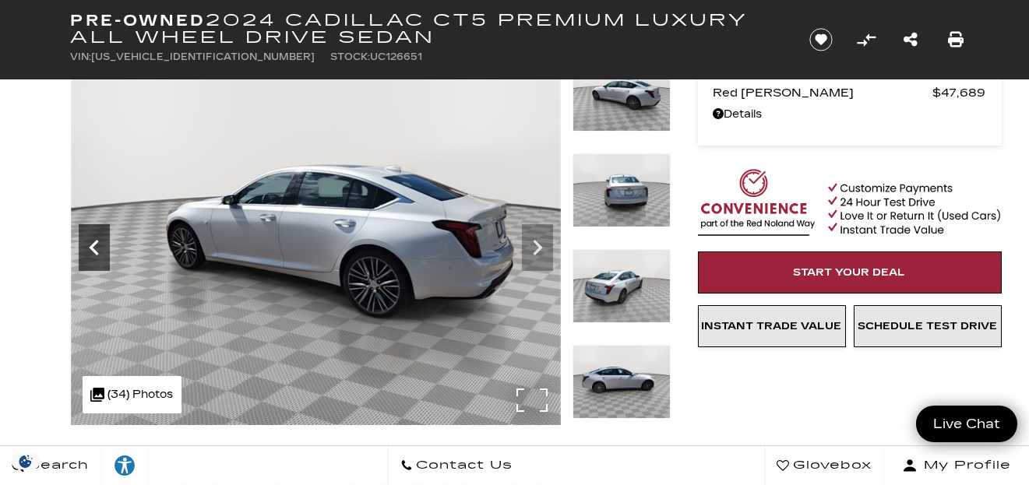
click at [93, 251] on icon "Previous" at bounding box center [93, 248] width 9 height 16
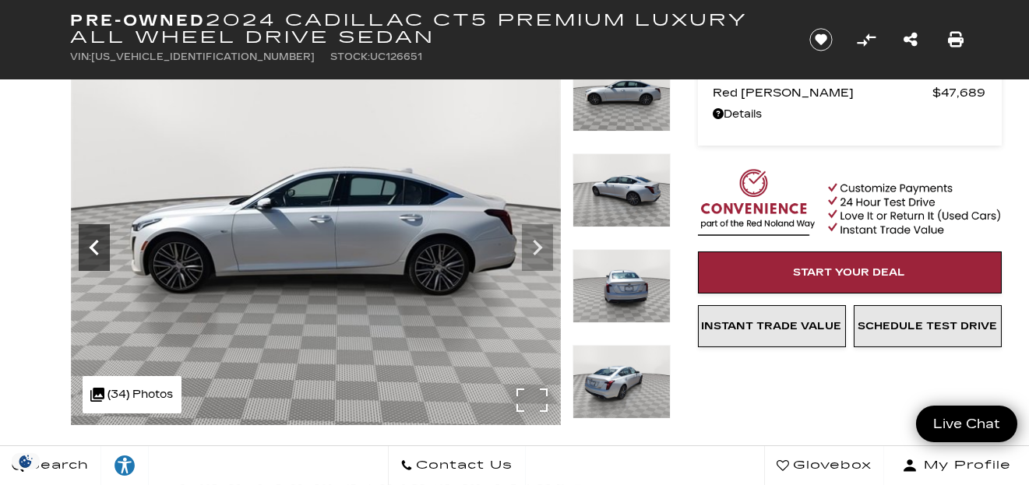
click at [93, 252] on icon "Previous" at bounding box center [93, 248] width 9 height 16
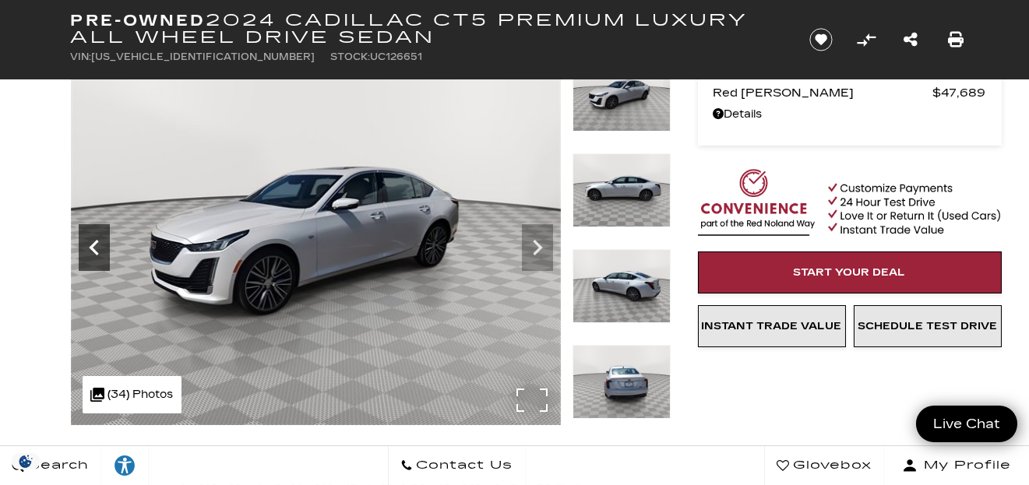
click at [93, 252] on icon "Previous" at bounding box center [93, 248] width 9 height 16
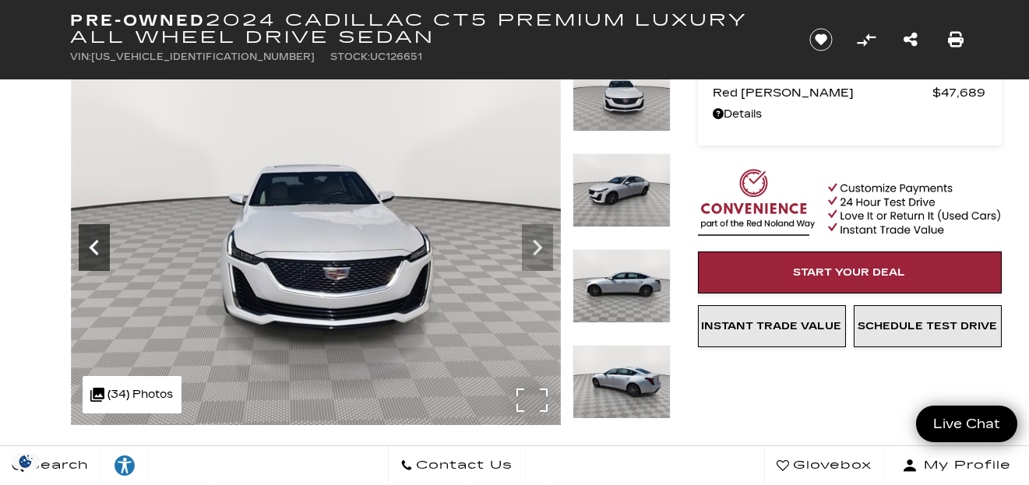
click at [93, 252] on icon "Previous" at bounding box center [93, 248] width 9 height 16
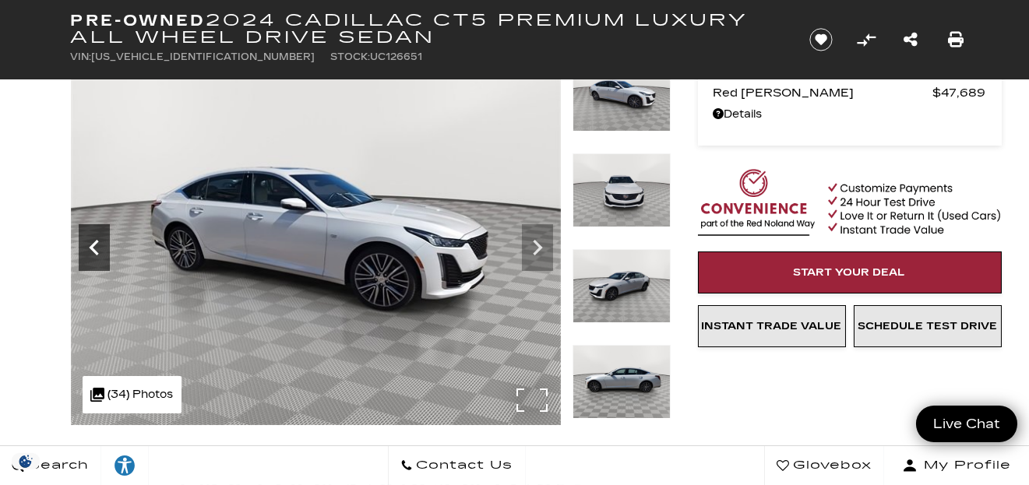
click at [93, 252] on icon "Previous" at bounding box center [93, 248] width 9 height 16
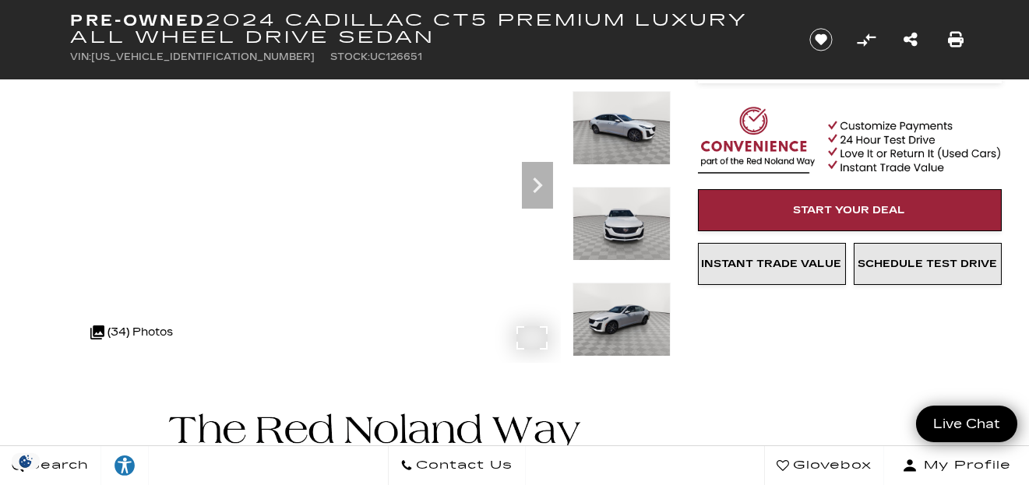
scroll to position [207, 0]
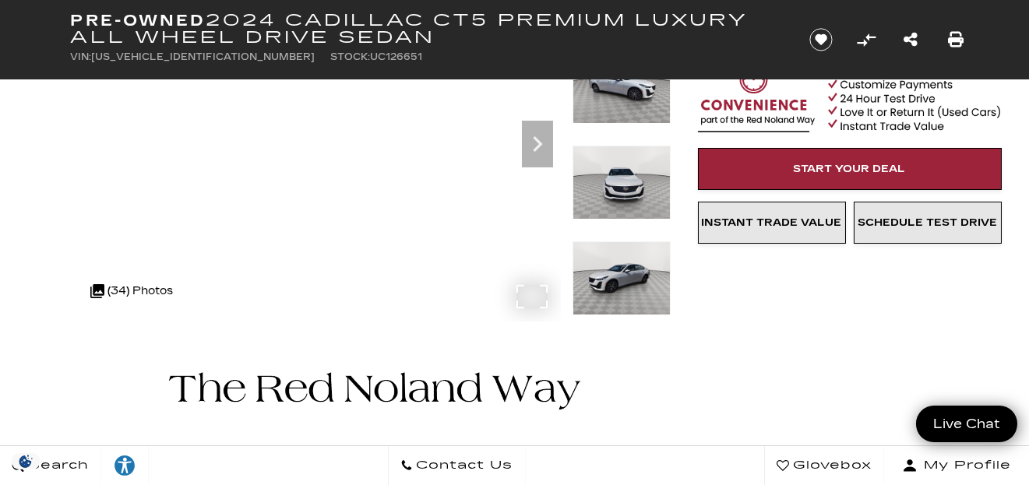
click at [206, 273] on div ".cls-1, .cls-3 { fill: #c50033; } .cls-1 { clip-rule: evenodd; } .cls-2 { clip-…" at bounding box center [152, 291] width 138 height 37
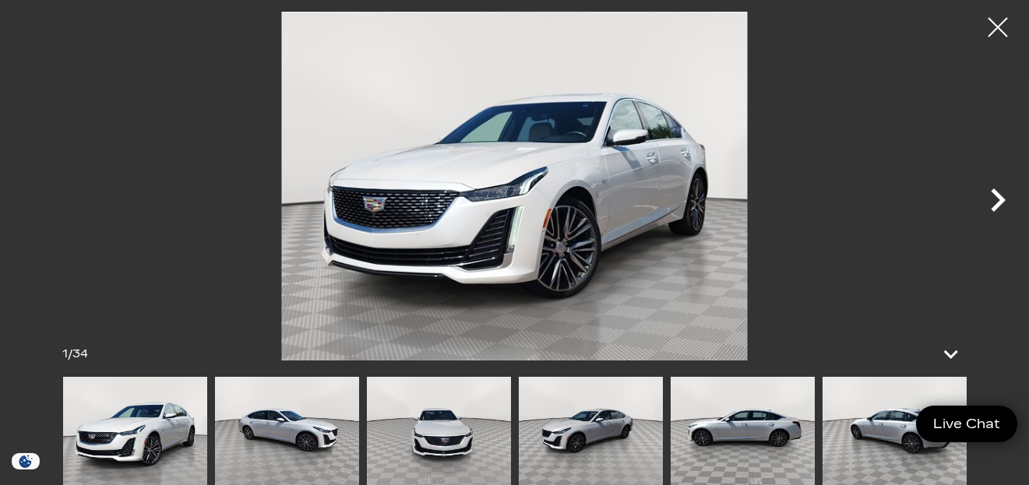
click at [995, 204] on icon "Next" at bounding box center [998, 199] width 15 height 23
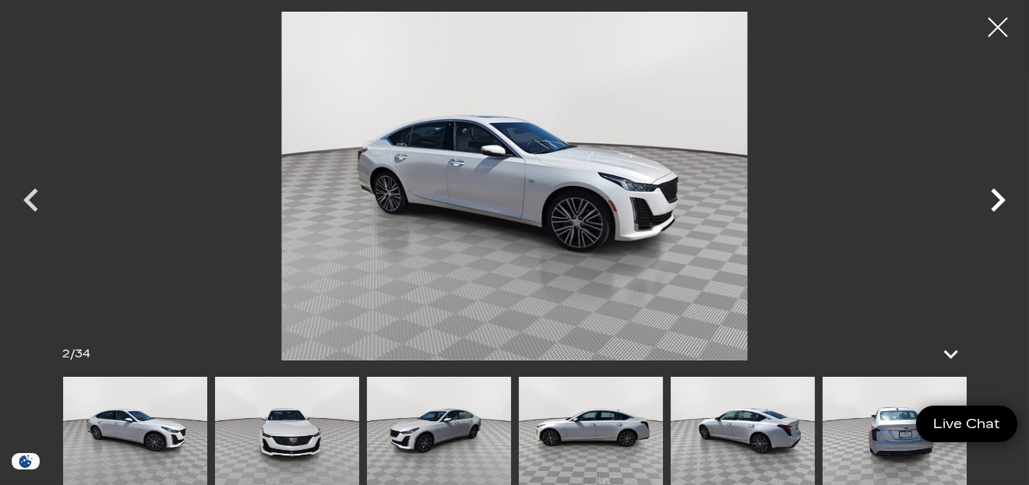
click at [994, 202] on icon "Next" at bounding box center [997, 200] width 47 height 47
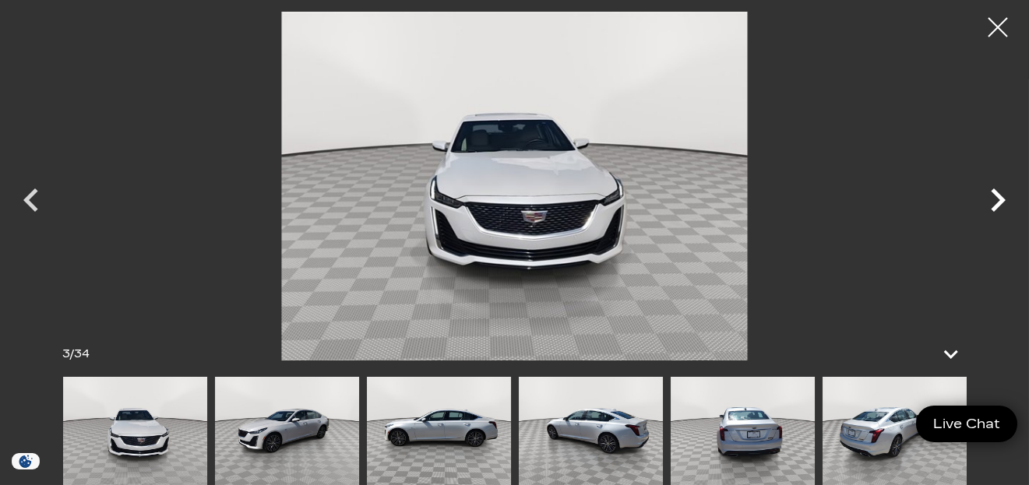
click at [1001, 195] on icon "Next" at bounding box center [997, 200] width 47 height 47
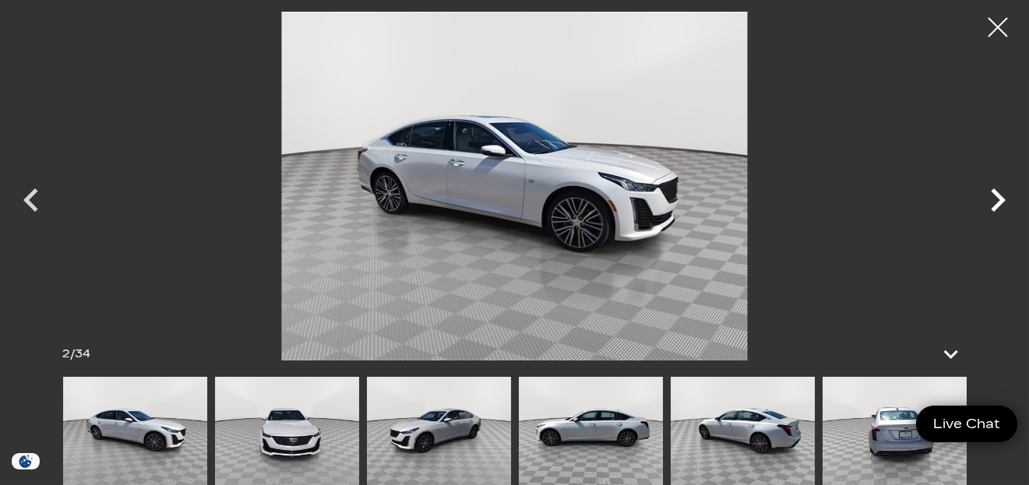
click at [995, 202] on icon "Next" at bounding box center [997, 200] width 47 height 47
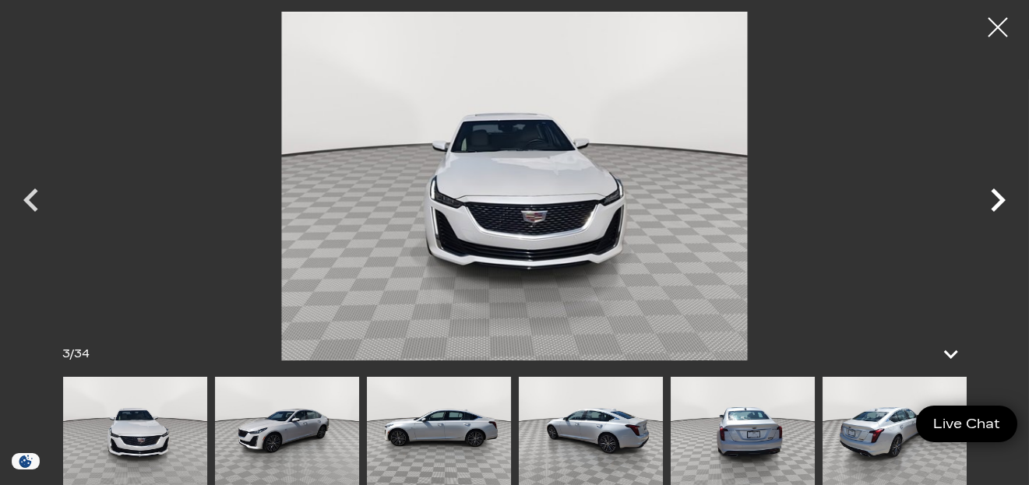
click at [991, 206] on icon "Next" at bounding box center [997, 200] width 47 height 47
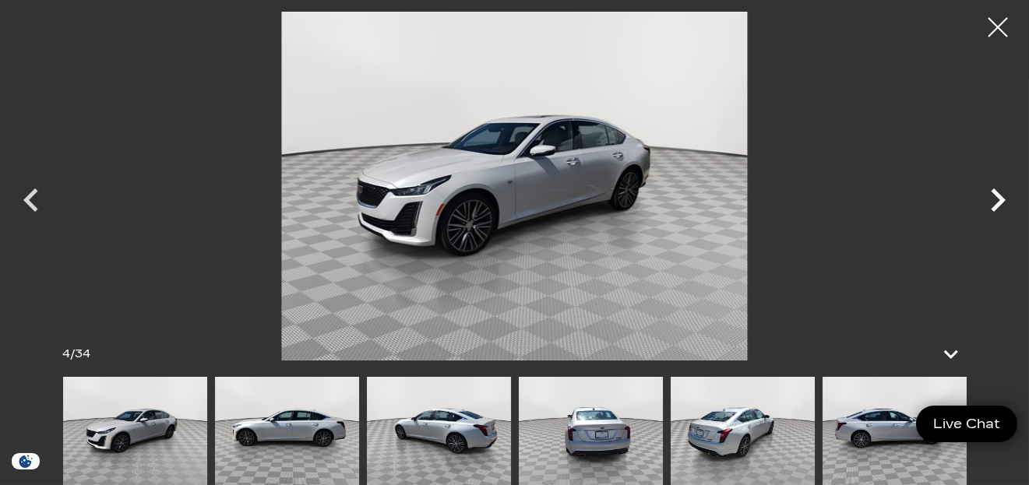
click at [987, 208] on icon "Next" at bounding box center [997, 200] width 47 height 47
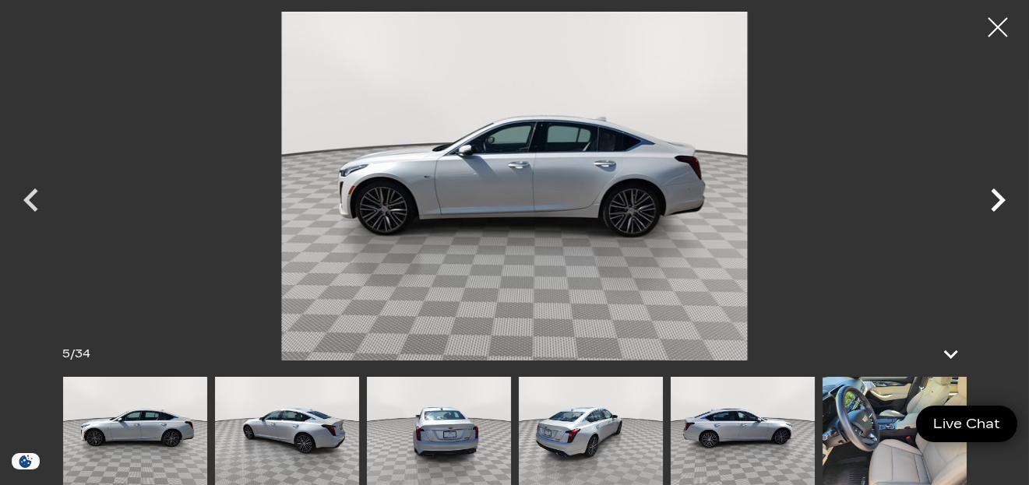
click at [983, 200] on icon "Next" at bounding box center [997, 200] width 47 height 47
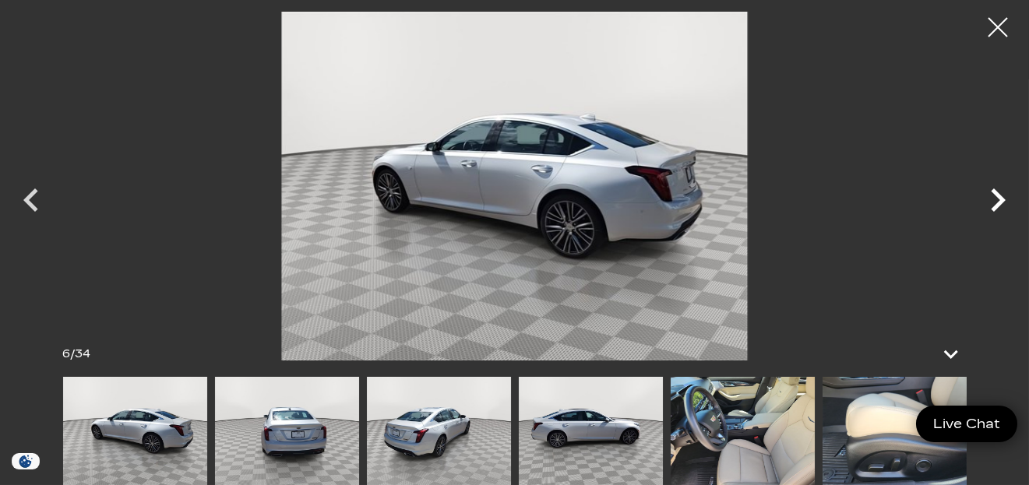
click at [981, 200] on icon "Next" at bounding box center [997, 200] width 47 height 47
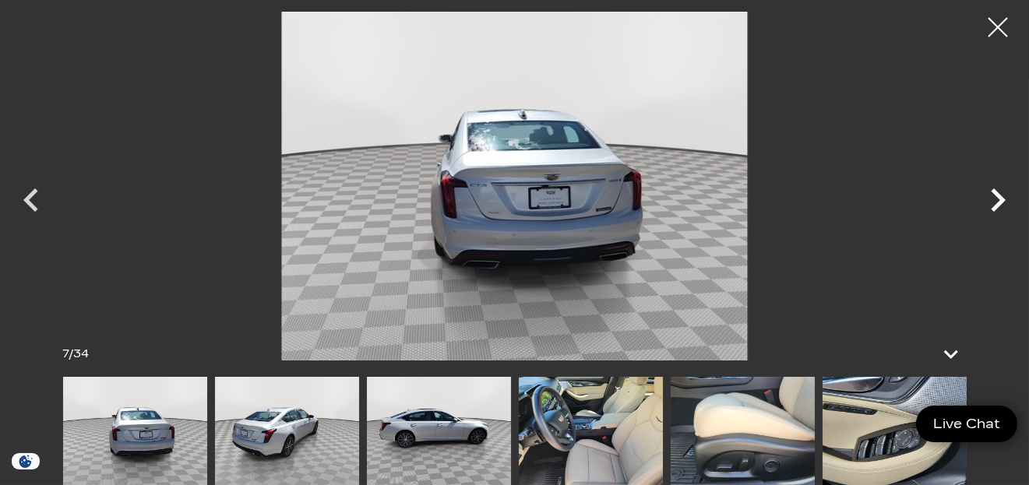
click at [980, 200] on icon "Next" at bounding box center [997, 200] width 47 height 47
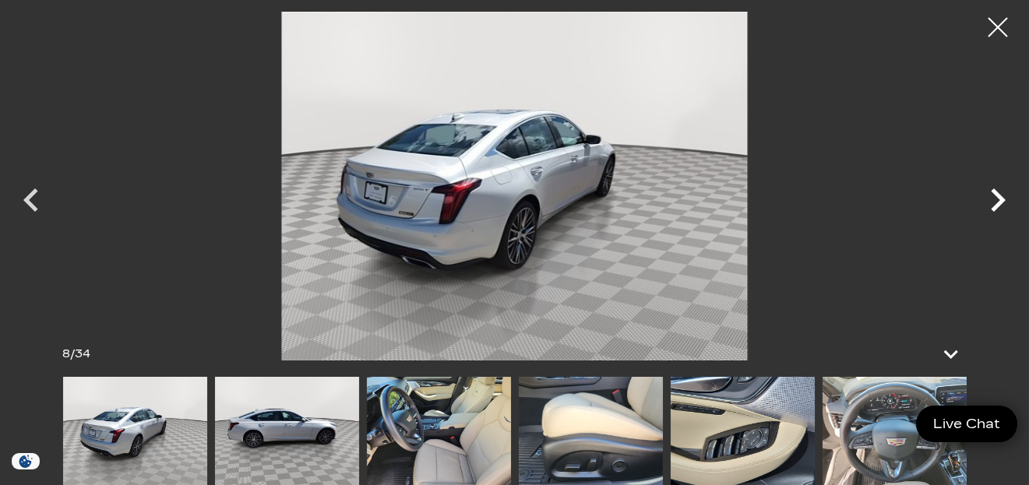
click at [975, 202] on icon "Next" at bounding box center [997, 200] width 47 height 47
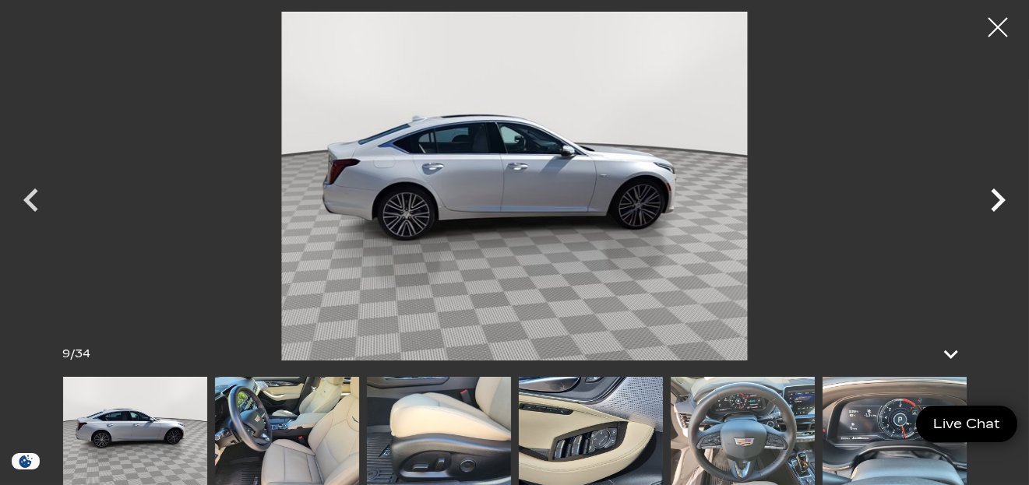
click at [980, 199] on icon "Next" at bounding box center [997, 200] width 47 height 47
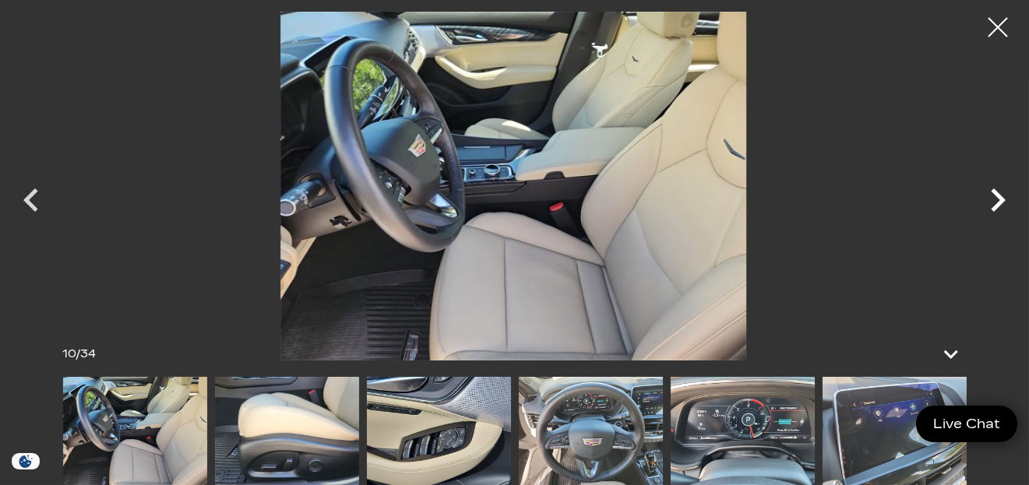
click at [979, 201] on icon "Next" at bounding box center [997, 200] width 47 height 47
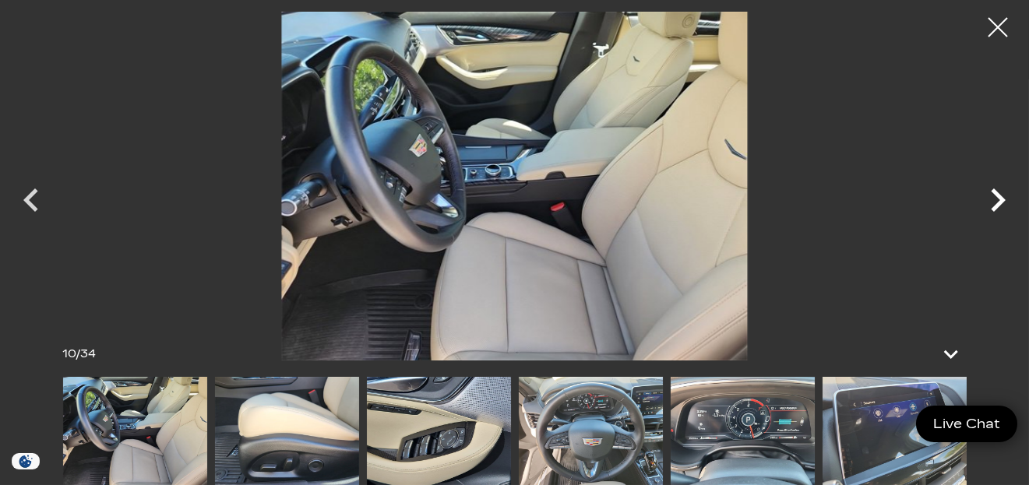
click at [995, 201] on icon "Next" at bounding box center [997, 200] width 47 height 47
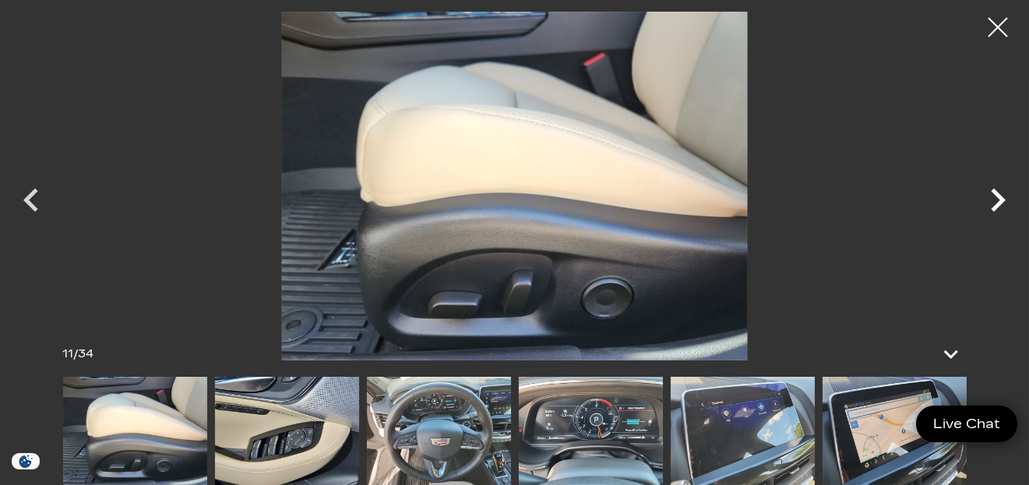
click at [994, 204] on icon "Next" at bounding box center [997, 200] width 47 height 47
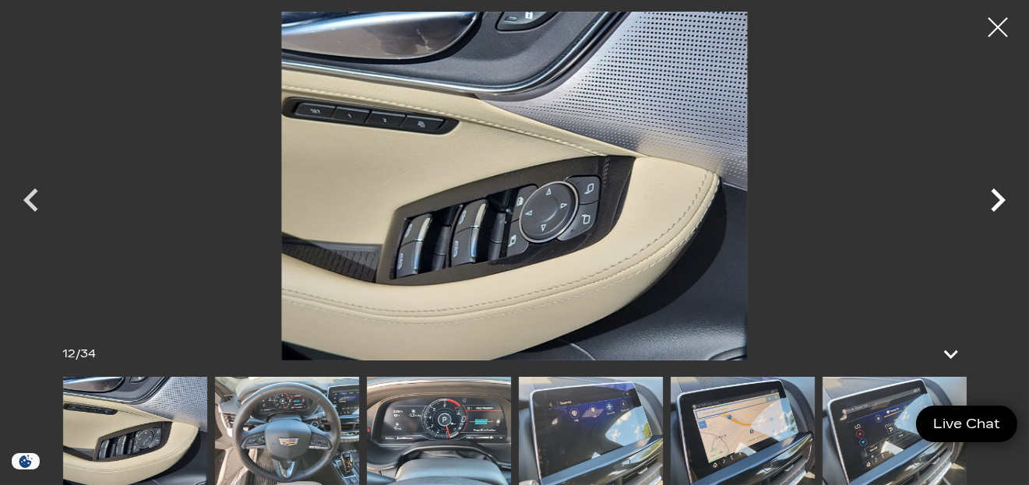
click at [994, 204] on icon "Next" at bounding box center [997, 200] width 47 height 47
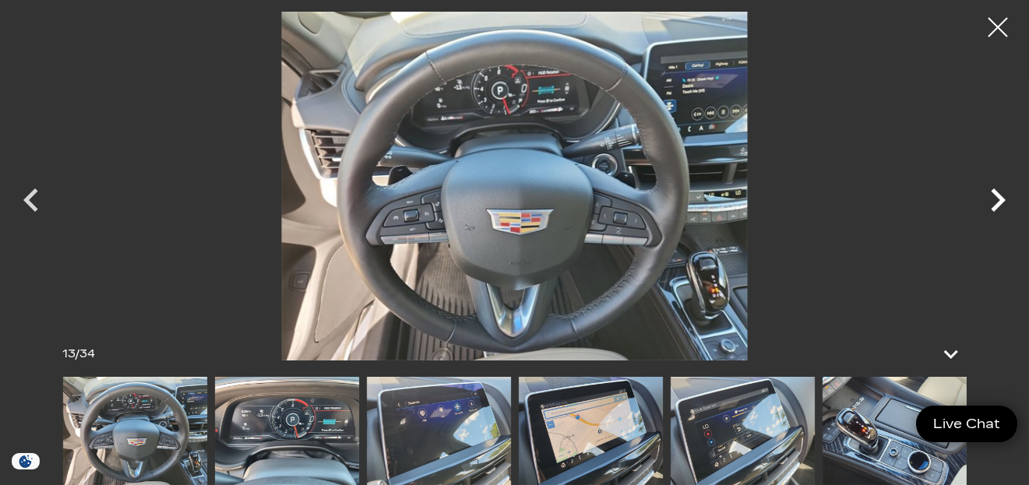
click at [994, 204] on icon "Next" at bounding box center [997, 200] width 47 height 47
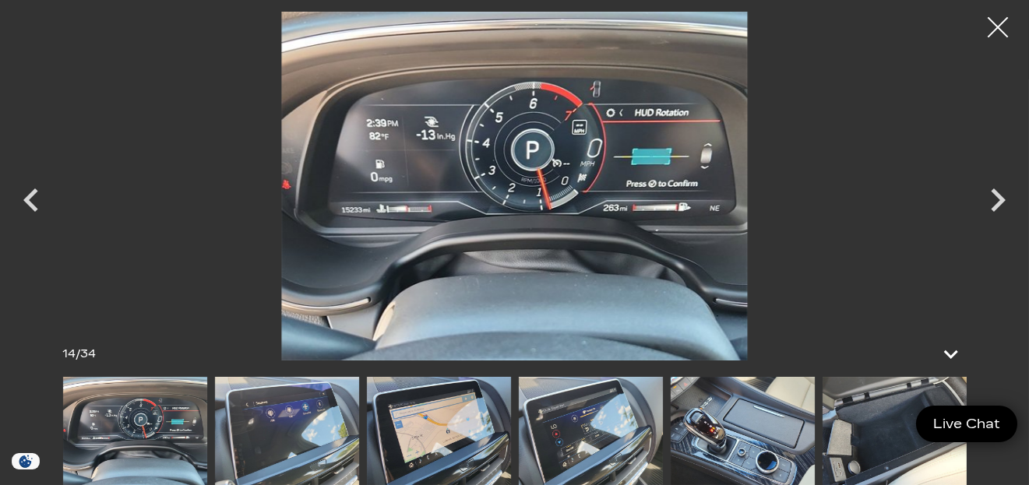
click at [993, 29] on div at bounding box center [997, 27] width 41 height 41
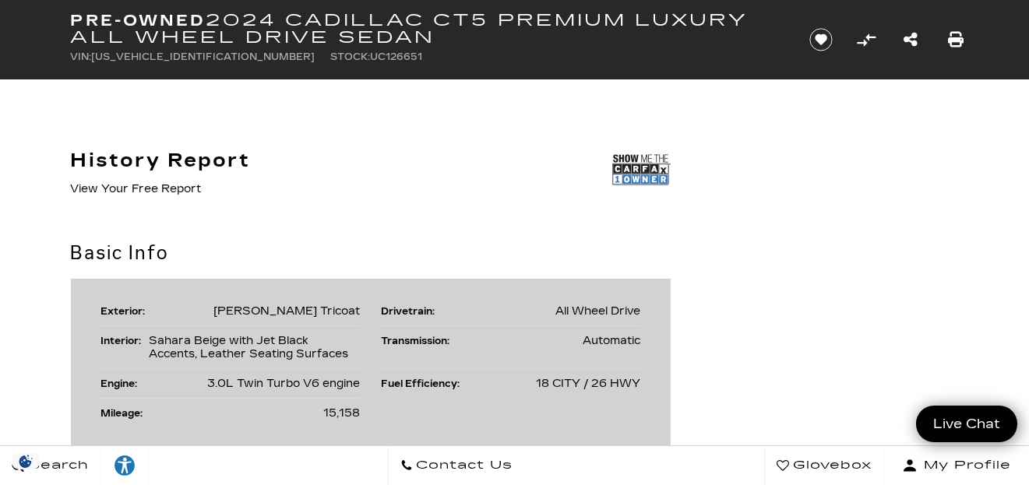
scroll to position [830, 0]
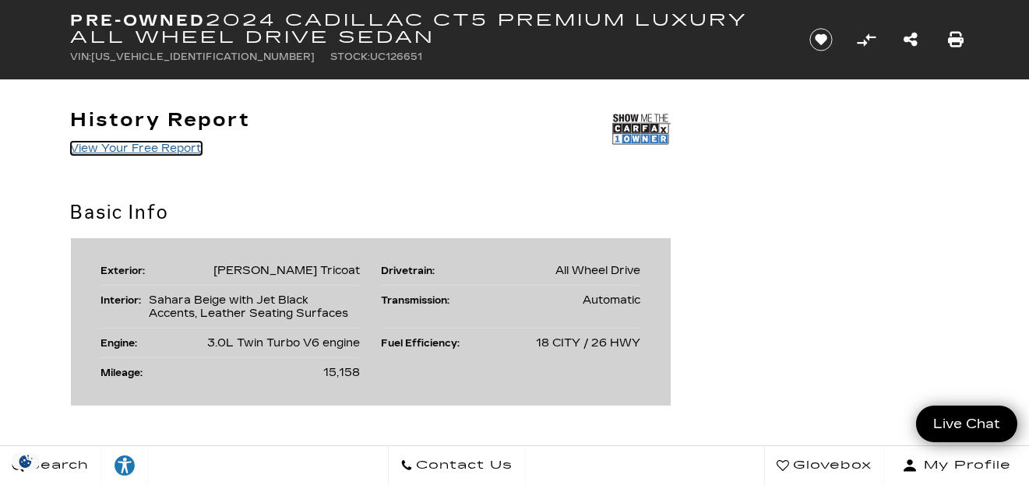
click at [119, 143] on link "View Your Free Report" at bounding box center [136, 148] width 131 height 13
click at [148, 146] on link "View Your Free Report" at bounding box center [136, 148] width 131 height 13
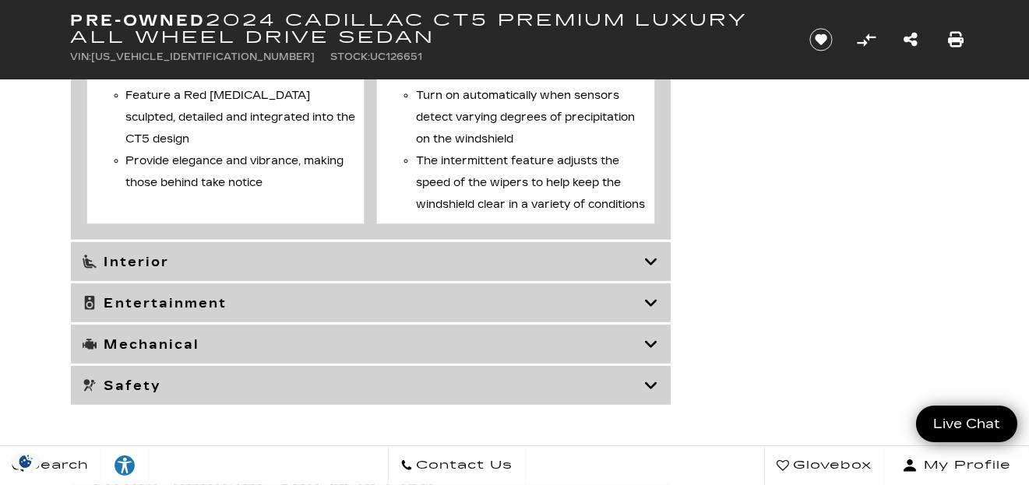
scroll to position [3426, 0]
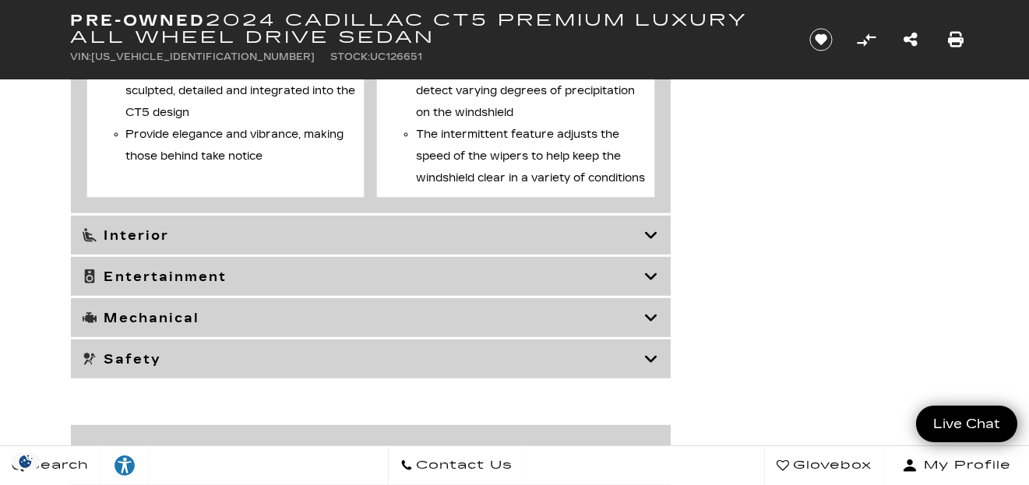
click at [308, 326] on h3 "Mechanical" at bounding box center [364, 318] width 562 height 16
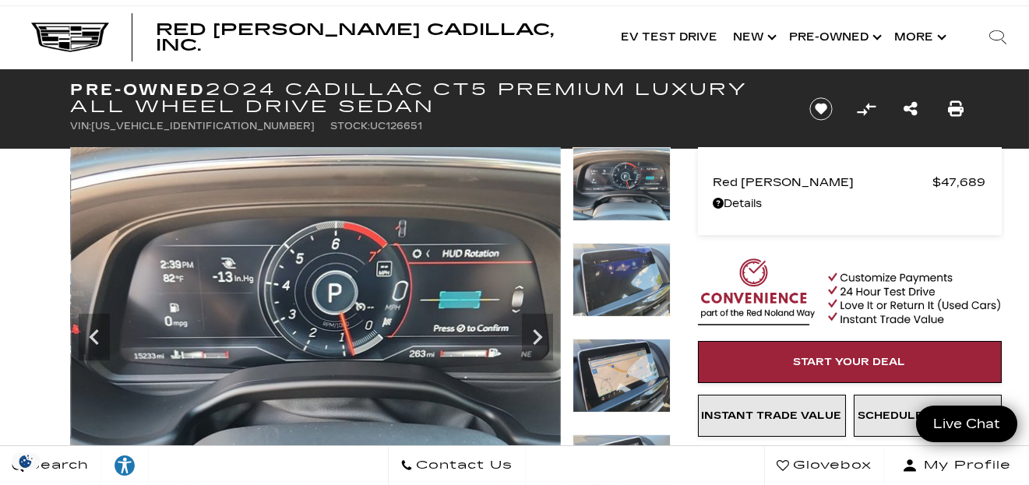
scroll to position [0, 0]
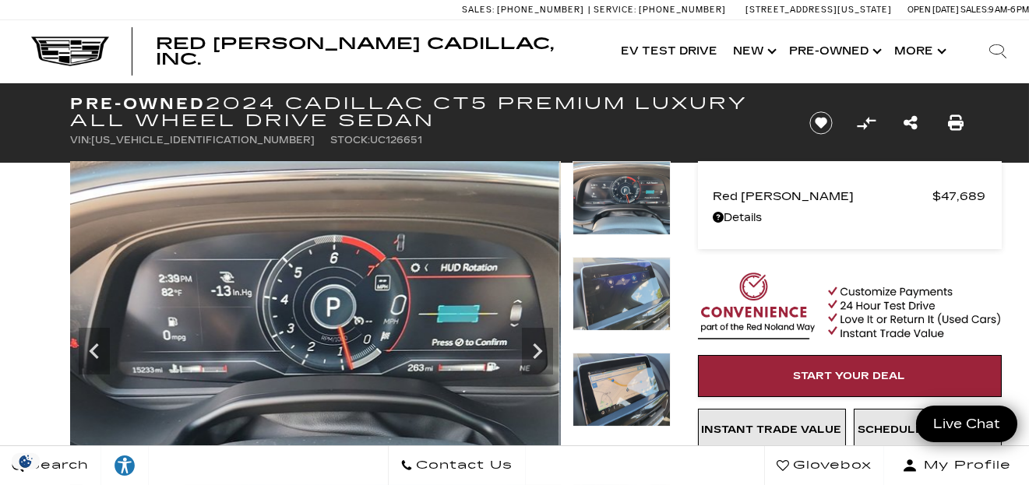
click at [325, 340] on img at bounding box center [314, 345] width 490 height 368
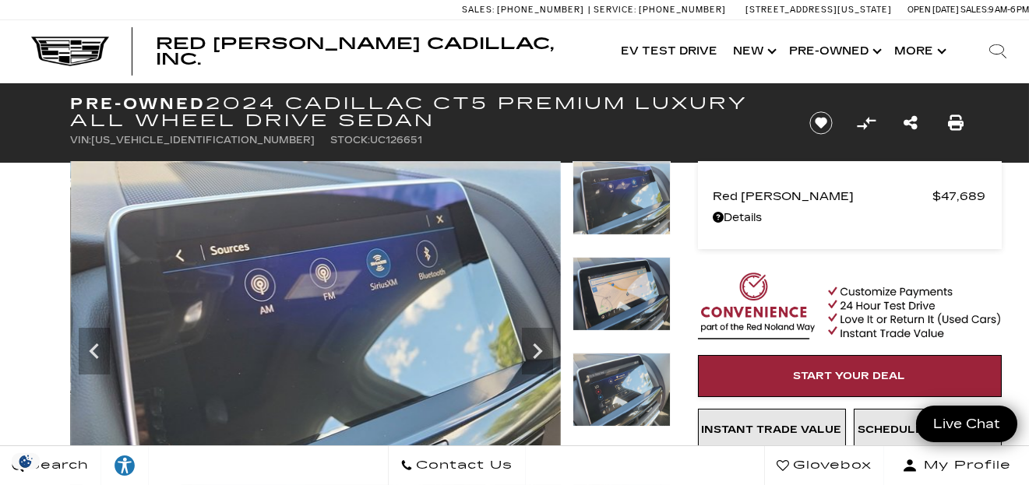
click at [321, 341] on img at bounding box center [316, 345] width 490 height 368
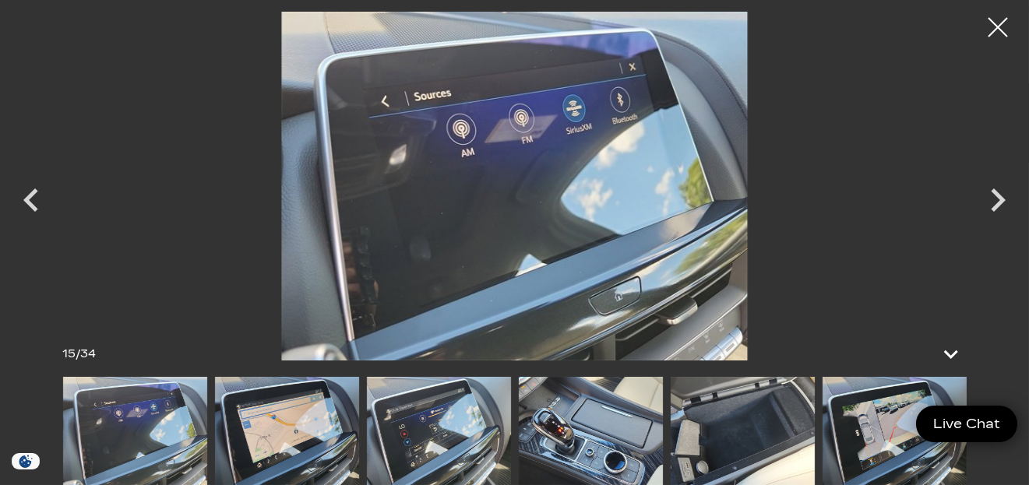
click at [428, 443] on img at bounding box center [439, 431] width 144 height 108
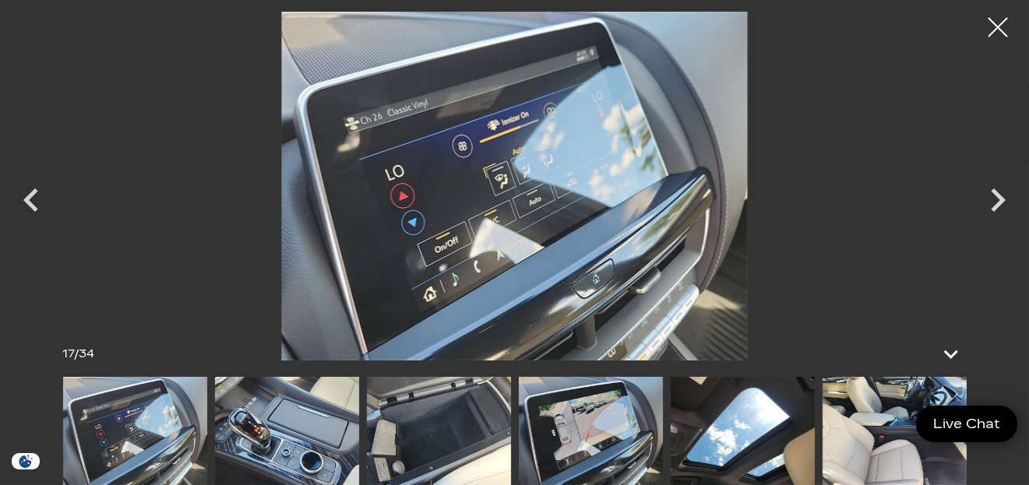
click at [568, 445] on img at bounding box center [591, 431] width 144 height 108
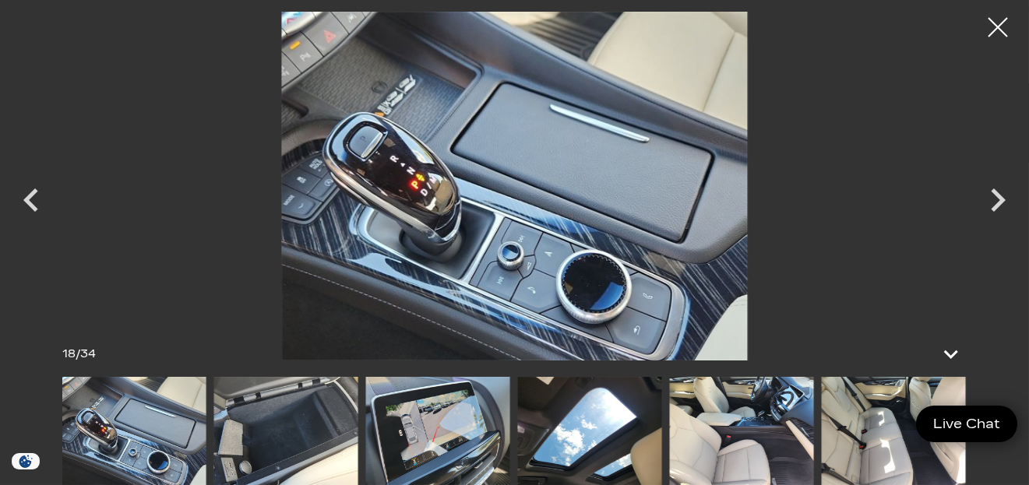
click at [433, 435] on img at bounding box center [437, 431] width 144 height 108
click at [409, 421] on img at bounding box center [436, 431] width 144 height 108
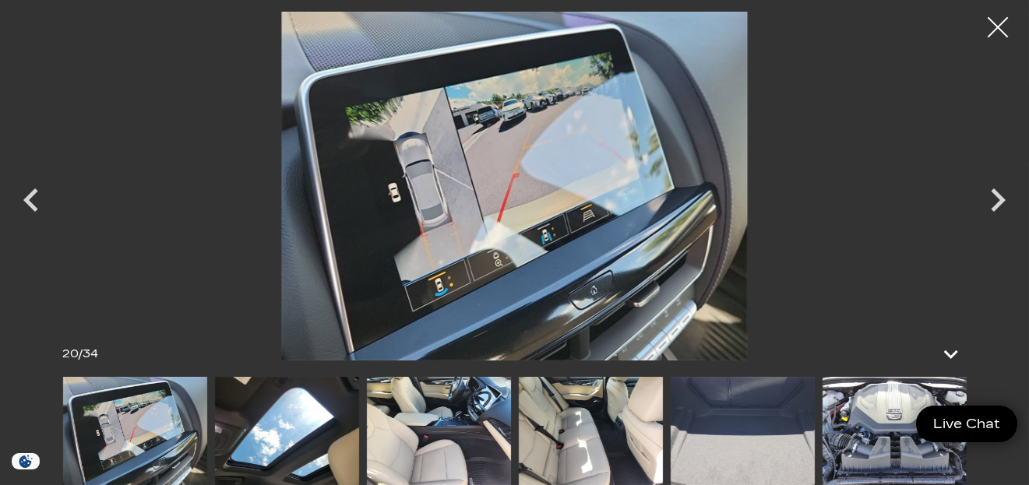
click at [1000, 22] on div at bounding box center [997, 27] width 41 height 41
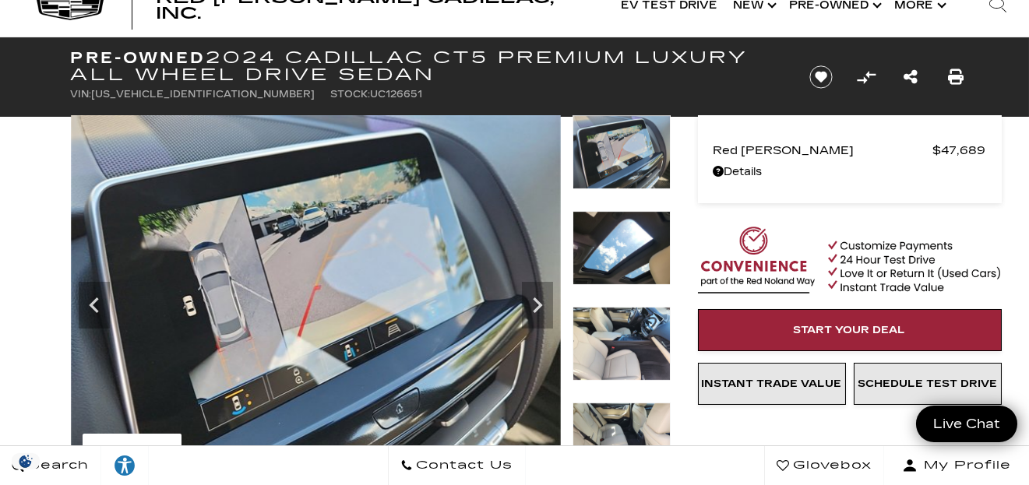
scroll to position [104, 0]
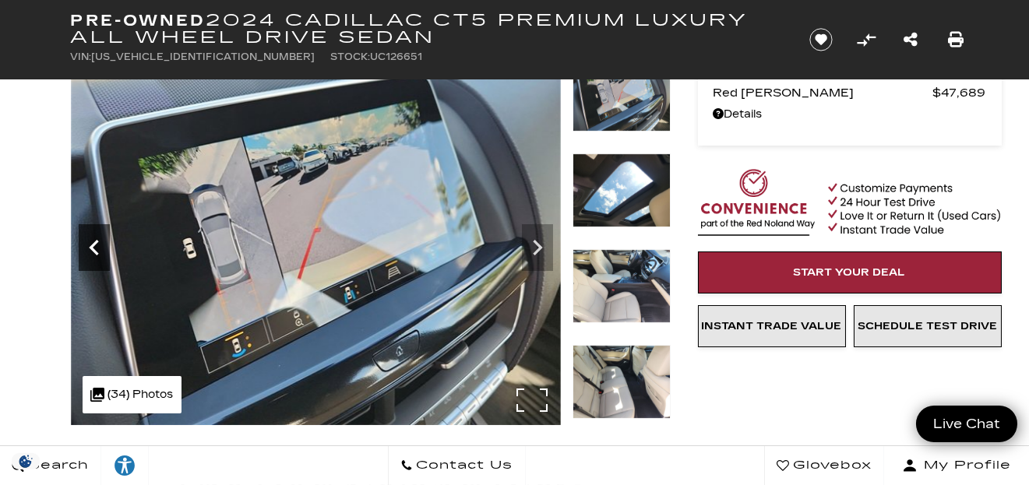
click at [90, 248] on icon "Previous" at bounding box center [93, 248] width 9 height 16
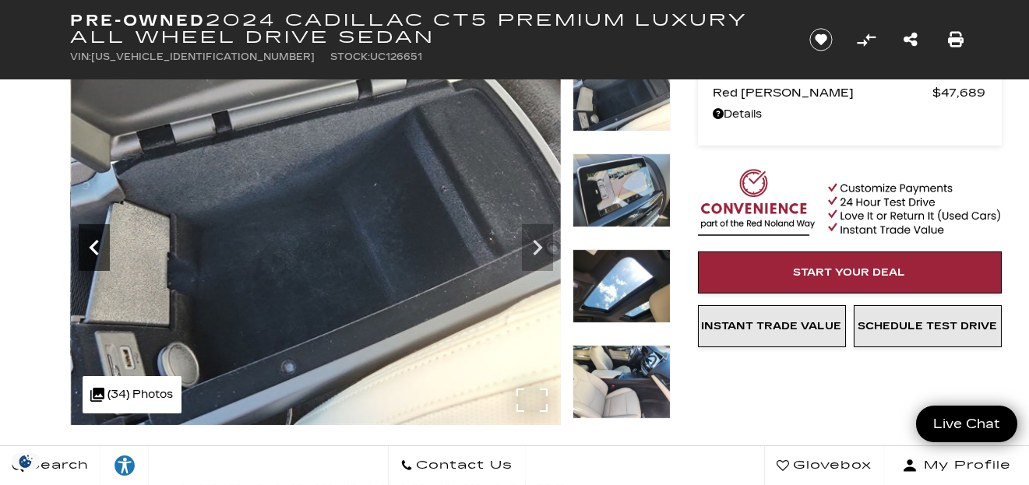
click at [90, 248] on icon "Previous" at bounding box center [93, 248] width 9 height 16
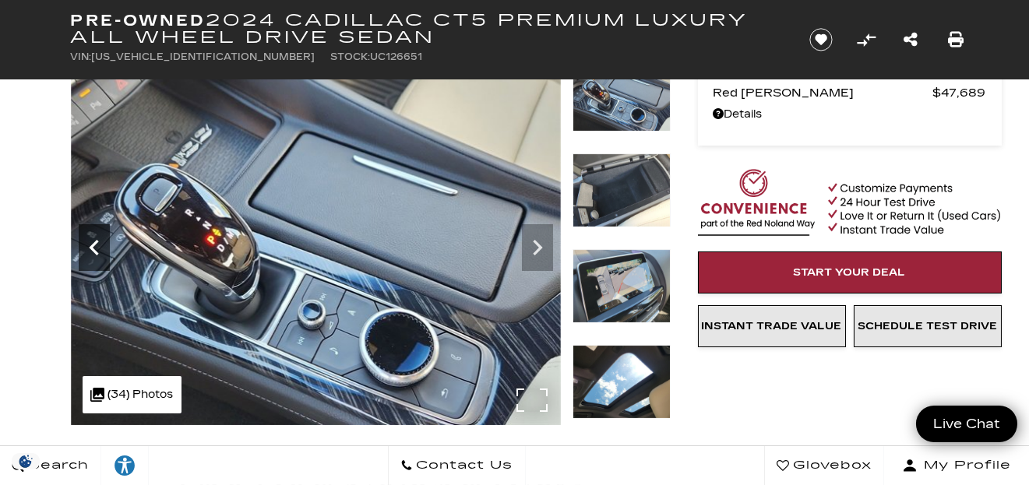
click at [90, 248] on icon "Previous" at bounding box center [93, 248] width 9 height 16
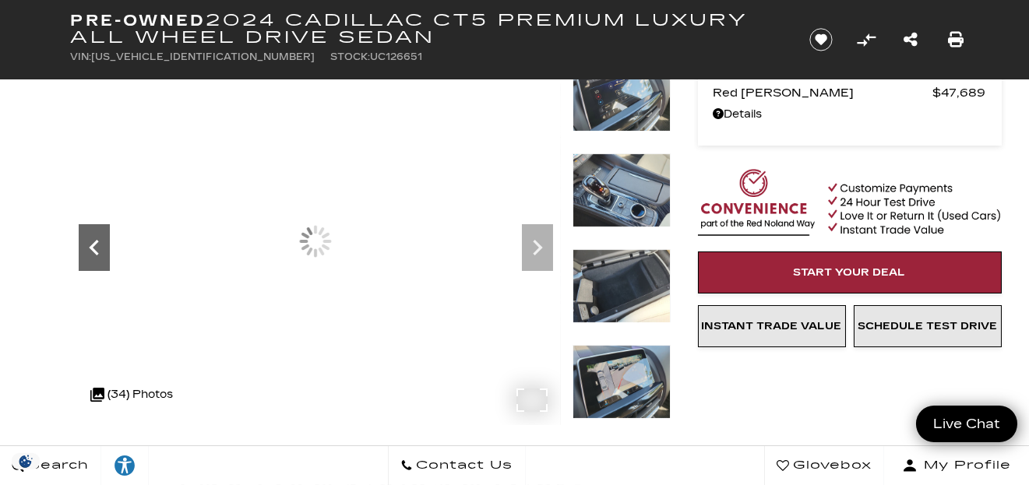
click at [90, 248] on icon "Previous" at bounding box center [93, 248] width 9 height 16
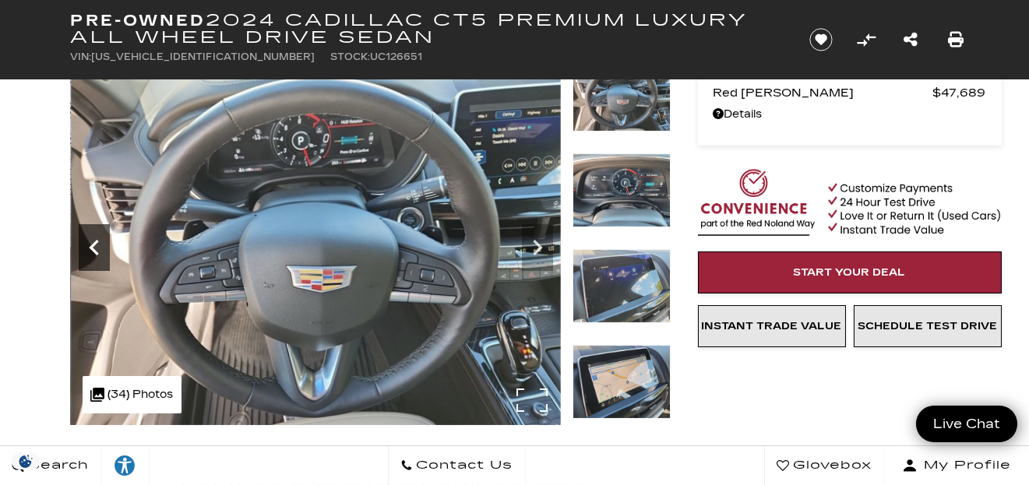
click at [90, 248] on icon "Previous" at bounding box center [93, 248] width 9 height 16
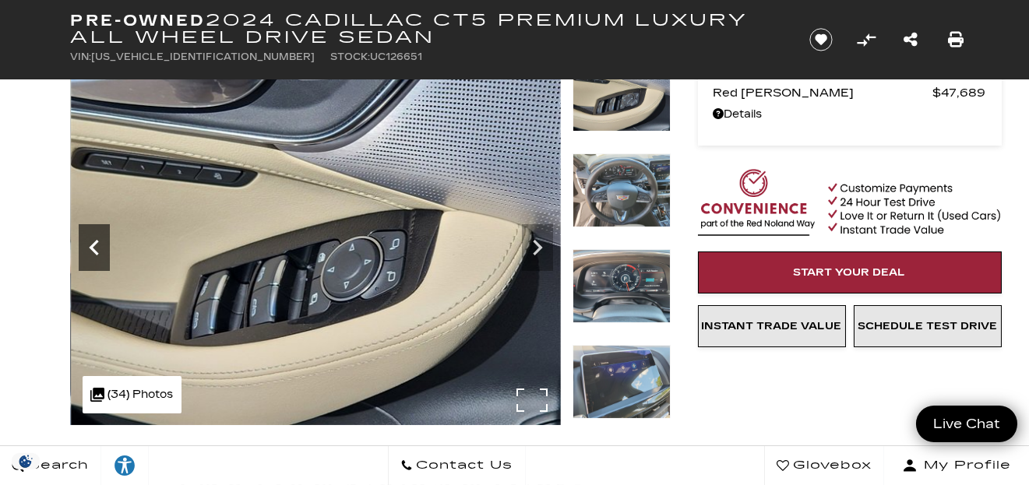
click at [90, 248] on icon "Previous" at bounding box center [93, 248] width 9 height 16
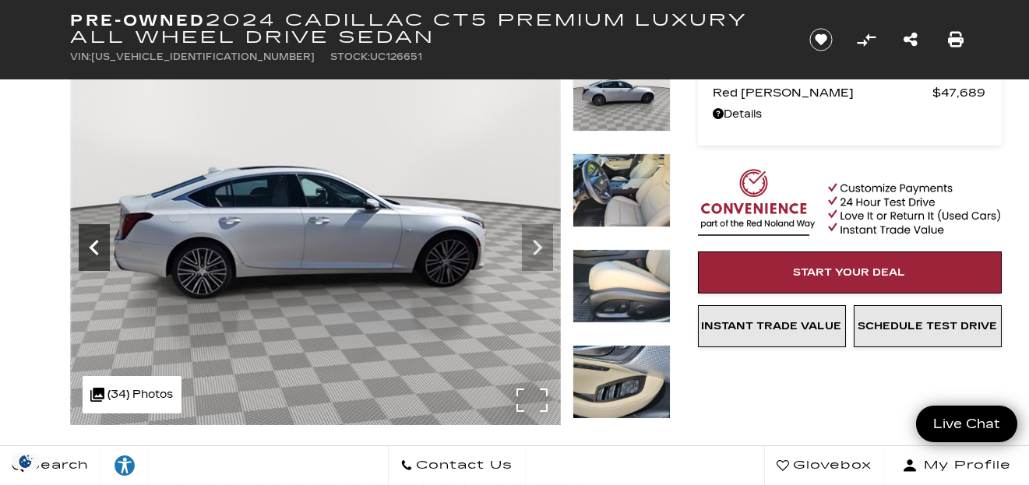
click at [90, 248] on icon "Previous" at bounding box center [93, 248] width 9 height 16
click at [91, 245] on icon "Previous" at bounding box center [93, 248] width 9 height 16
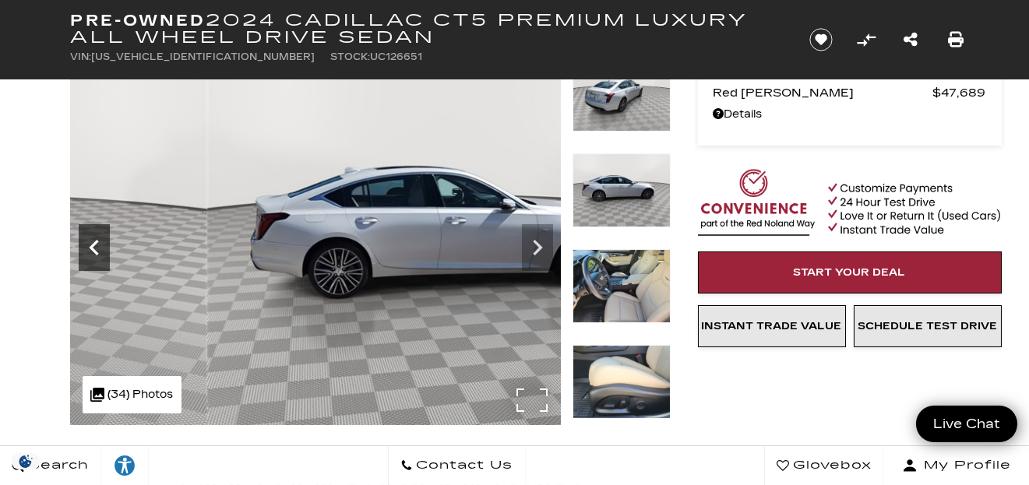
click at [92, 244] on icon "Previous" at bounding box center [93, 248] width 9 height 16
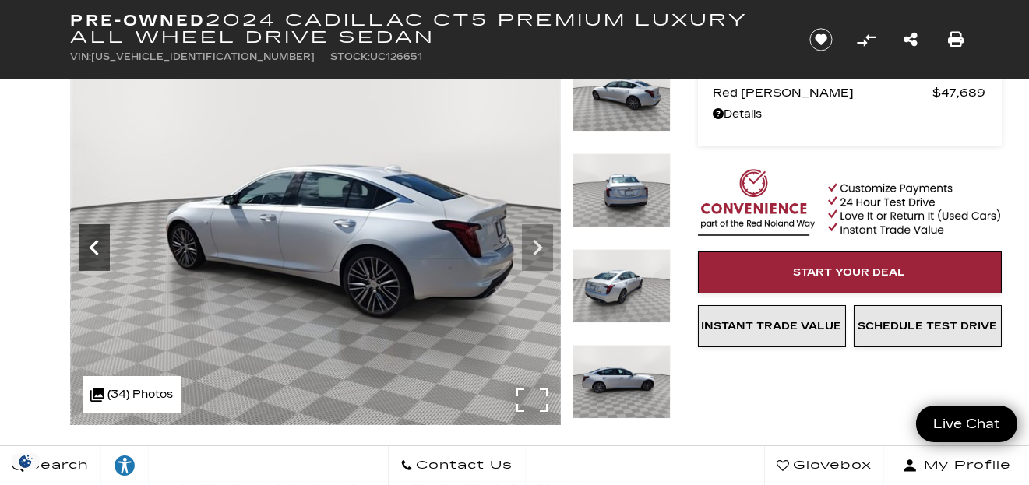
click at [92, 244] on icon "Previous" at bounding box center [93, 248] width 9 height 16
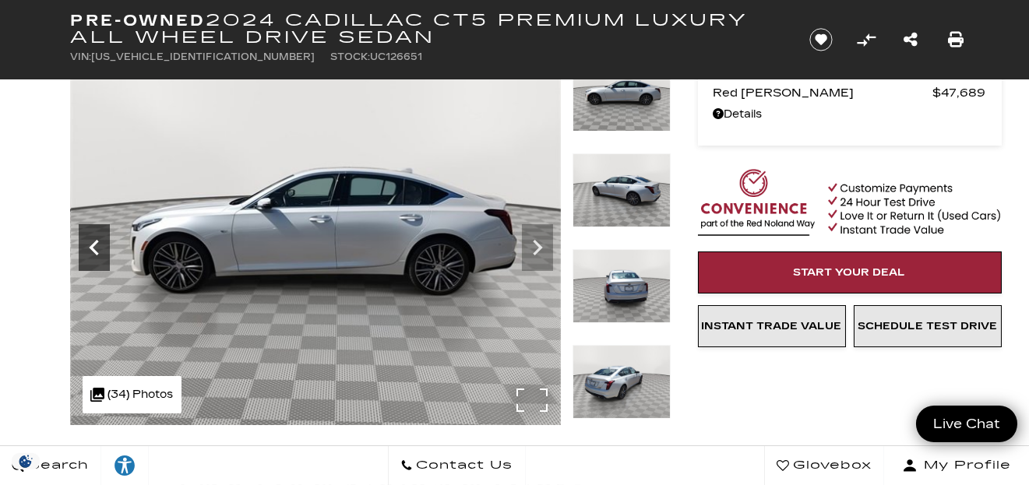
click at [92, 244] on icon "Previous" at bounding box center [93, 248] width 9 height 16
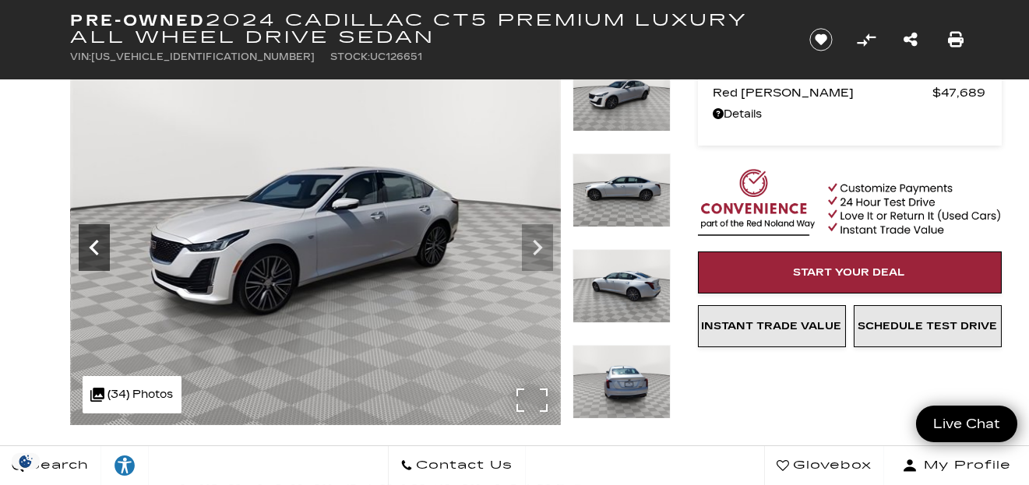
click at [92, 244] on icon "Previous" at bounding box center [93, 248] width 9 height 16
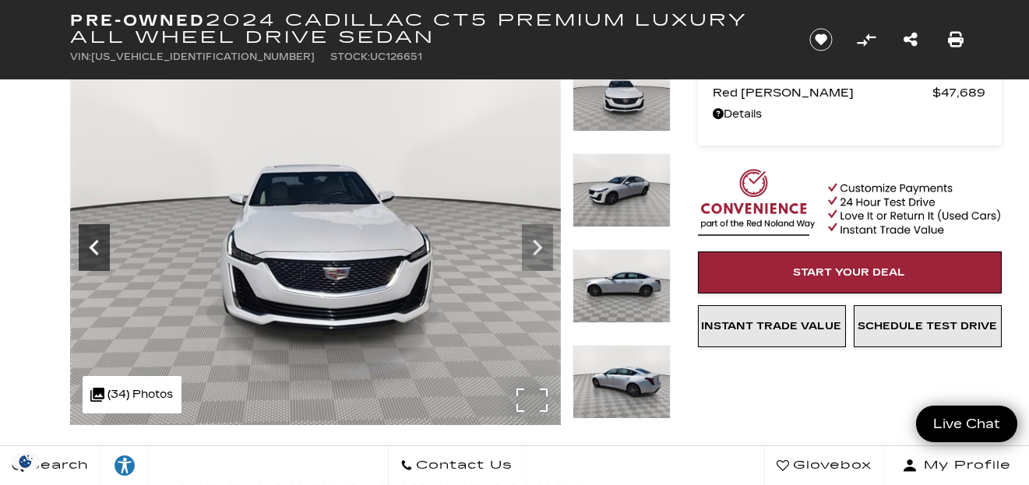
click at [92, 244] on icon "Previous" at bounding box center [93, 248] width 9 height 16
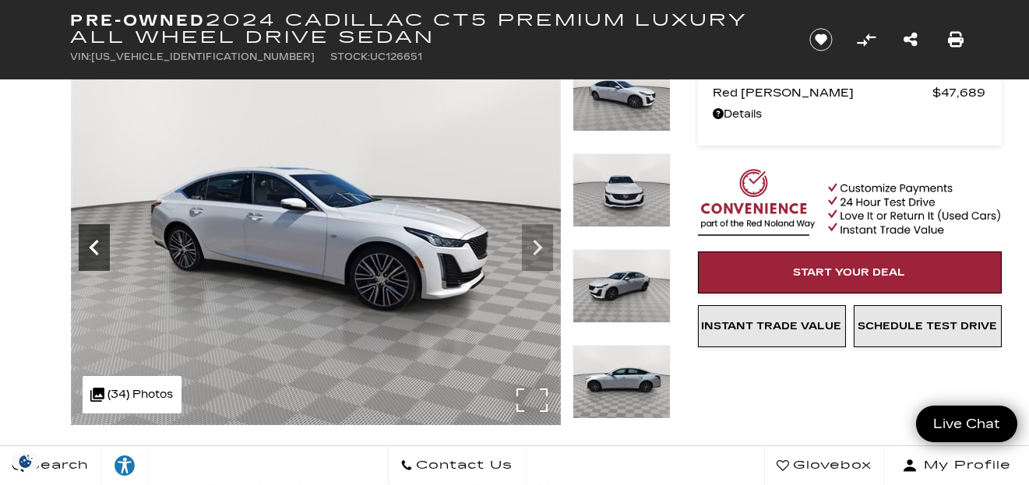
click at [92, 244] on icon "Previous" at bounding box center [93, 248] width 9 height 16
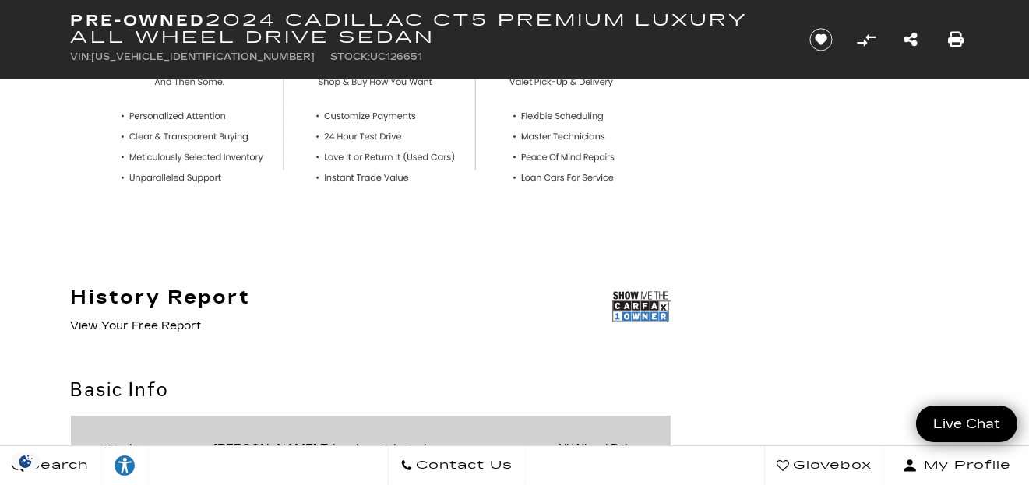
scroll to position [727, 0]
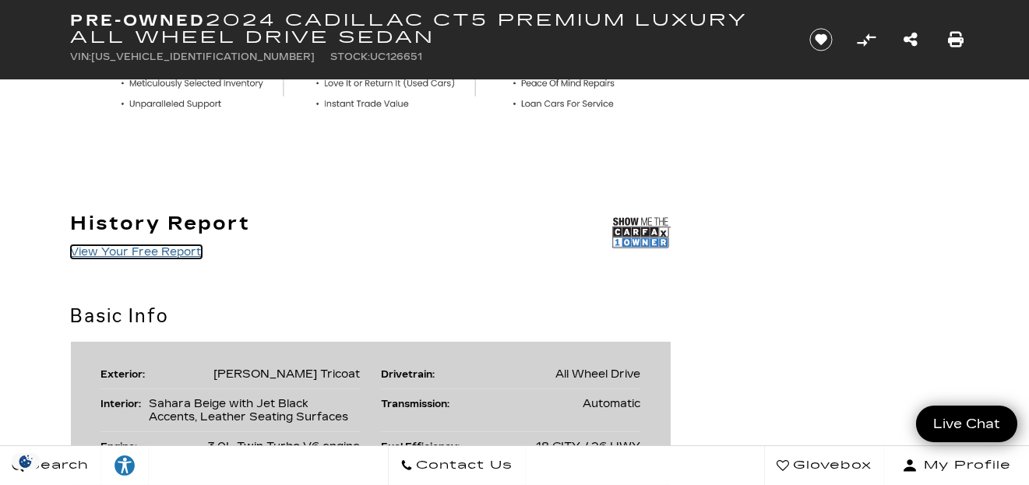
click at [153, 247] on link "View Your Free Report" at bounding box center [136, 251] width 131 height 13
click at [130, 248] on link "View Your Free Report" at bounding box center [136, 251] width 131 height 13
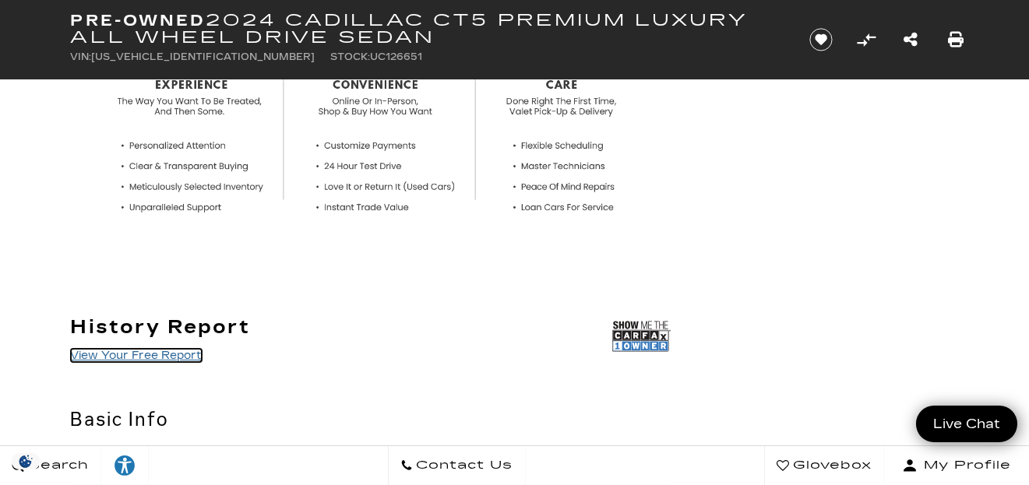
click at [157, 358] on link "View Your Free Report" at bounding box center [136, 355] width 131 height 13
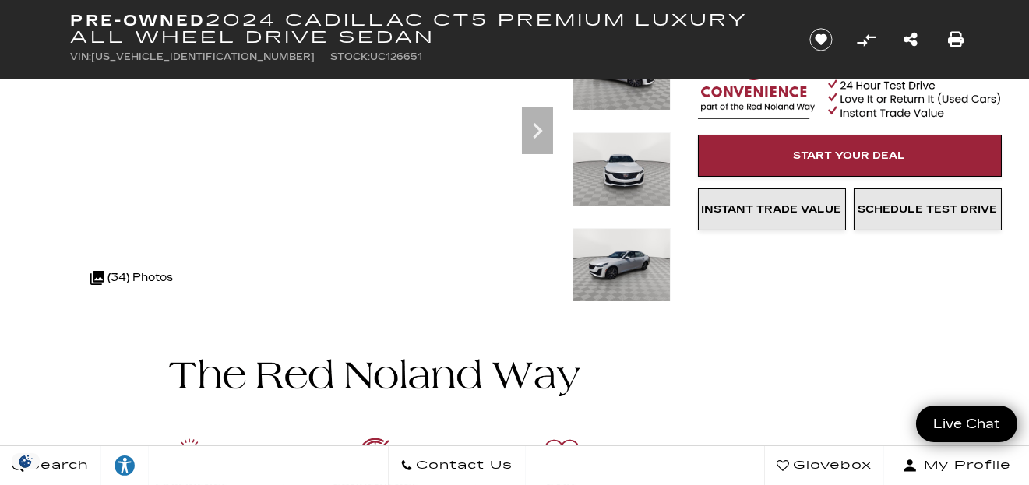
scroll to position [0, 0]
